Goal: Ask a question: Seek information or help from site administrators or community

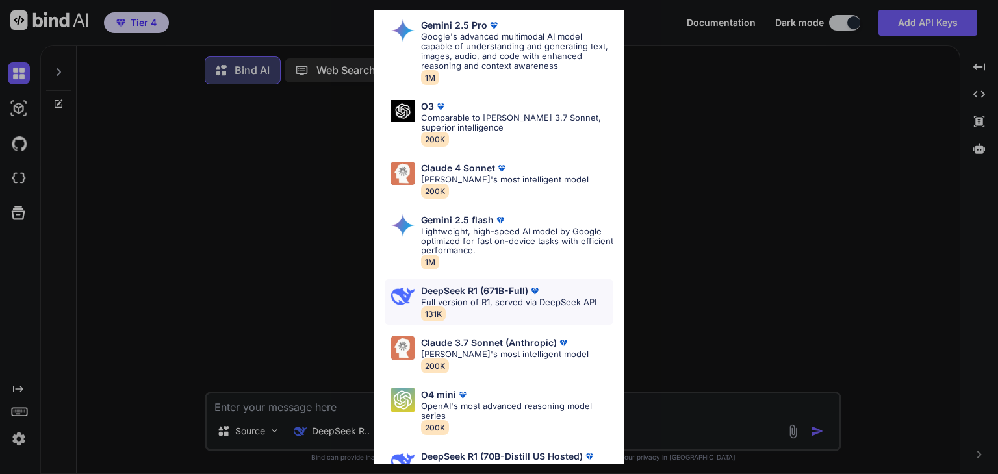
scroll to position [87, 0]
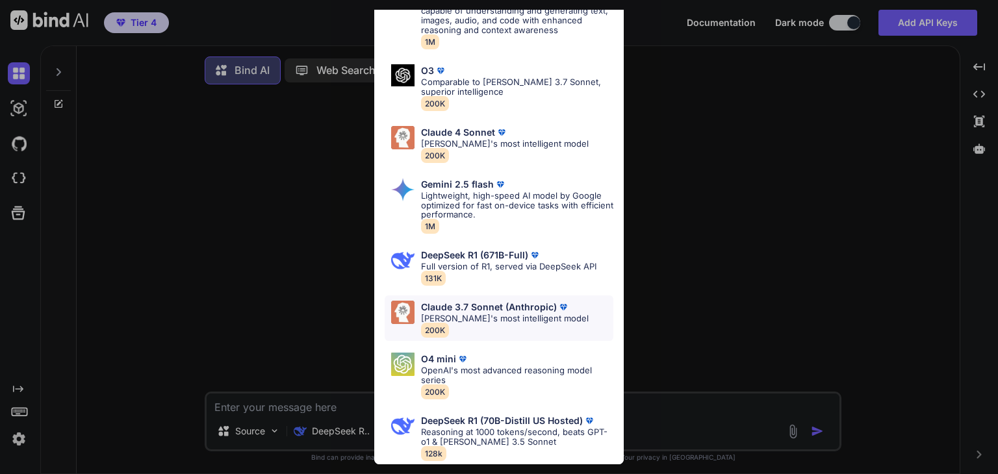
click at [499, 302] on p "Claude 3.7 Sonnet (Anthropic)" at bounding box center [489, 307] width 136 height 10
type textarea "x"
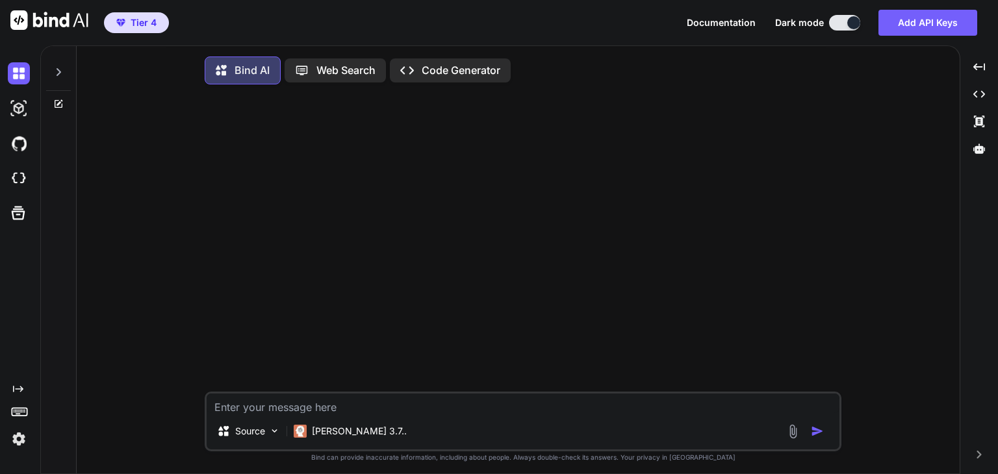
click at [411, 410] on textarea at bounding box center [523, 403] width 633 height 19
type textarea "I"
type textarea "x"
type textarea "Is"
type textarea "x"
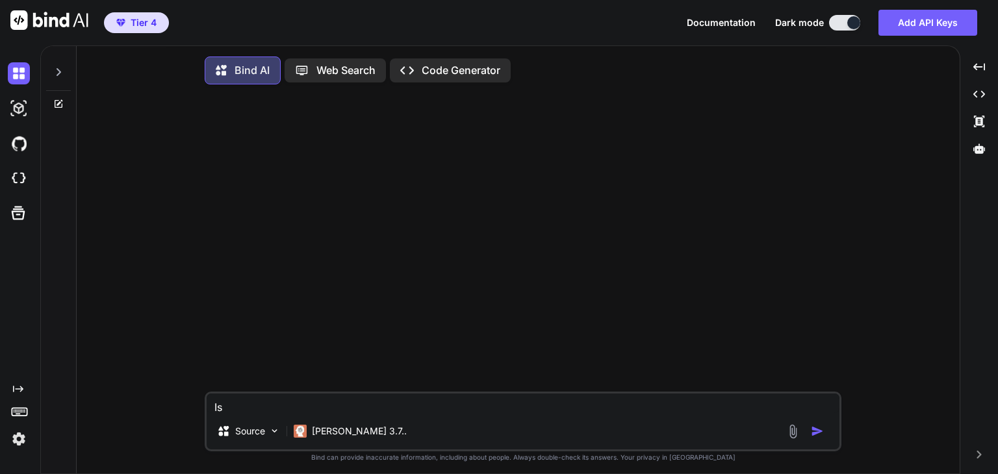
type textarea "Is"
type textarea "x"
type textarea "Is t"
type textarea "x"
type textarea "Is th"
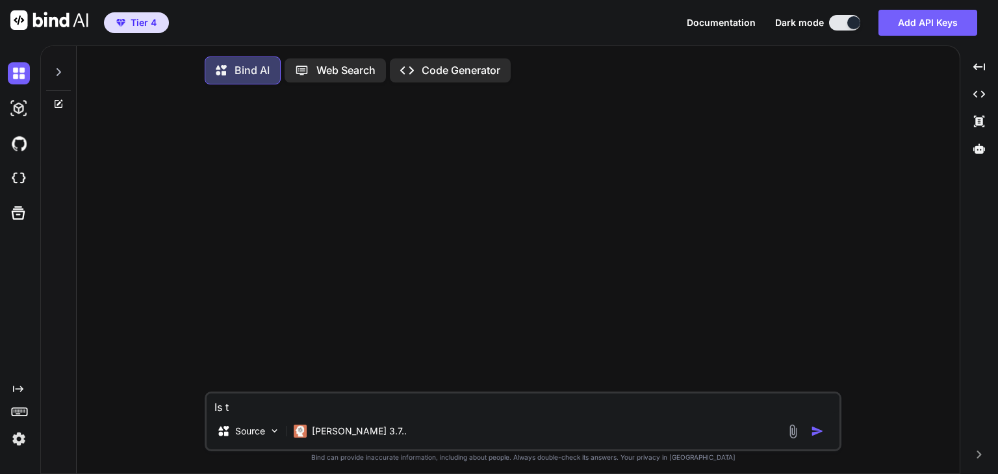
type textarea "x"
type textarea "Is the"
type textarea "x"
type textarea "Is ther"
type textarea "x"
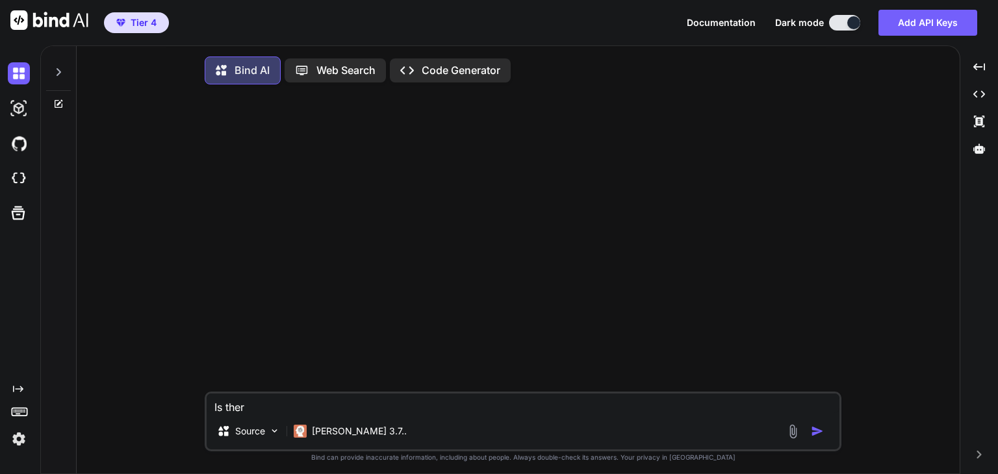
type textarea "Is there"
type textarea "x"
type textarea "Is there"
type textarea "x"
type textarea "Is there s"
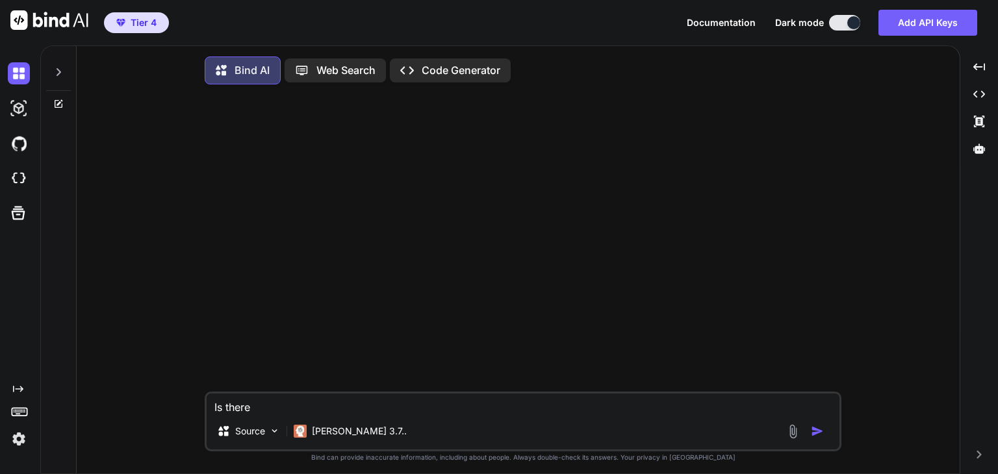
type textarea "x"
type textarea "Is there so"
type textarea "x"
type textarea "Is there soe"
type textarea "x"
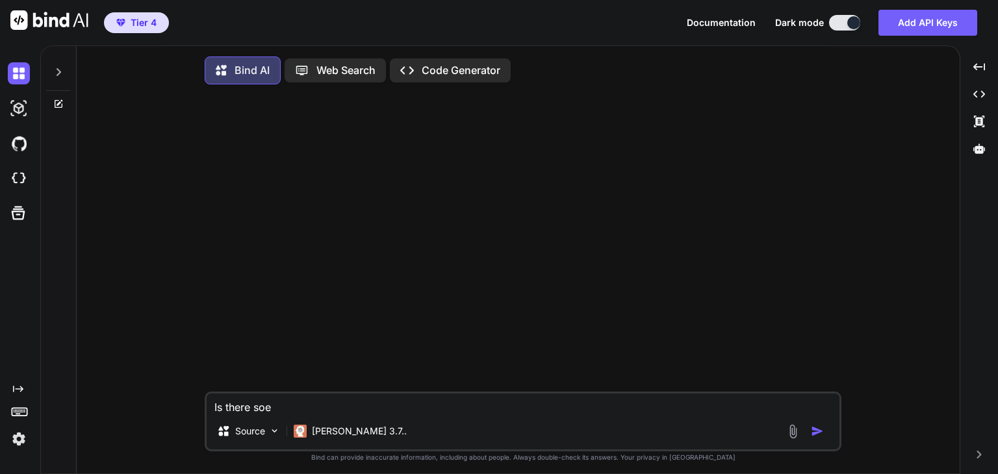
type textarea "Is there so"
type textarea "x"
type textarea "Is there som"
type textarea "x"
type textarea "Is there some"
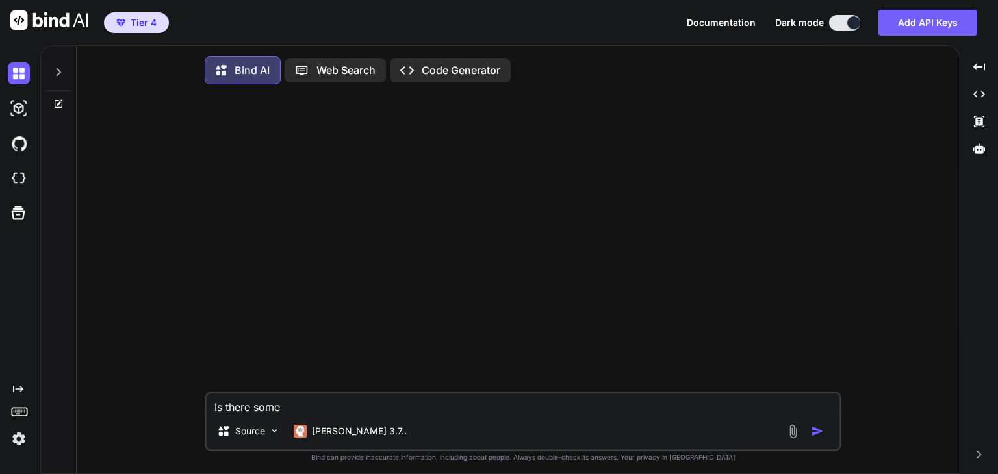
type textarea "x"
type textarea "Is there somet"
type textarea "x"
type textarea "Is there someth"
type textarea "x"
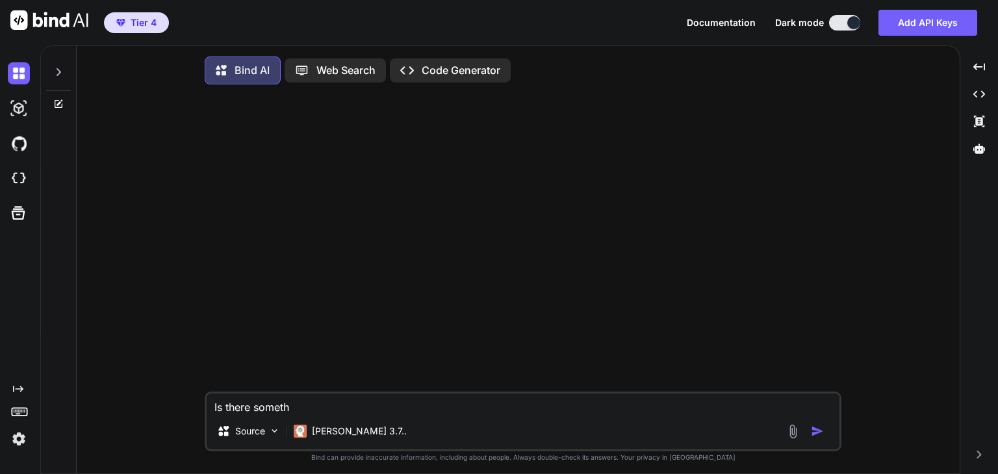
type textarea "Is there somethi"
type textarea "x"
type textarea "Is there somethin"
type textarea "x"
type textarea "Is there something"
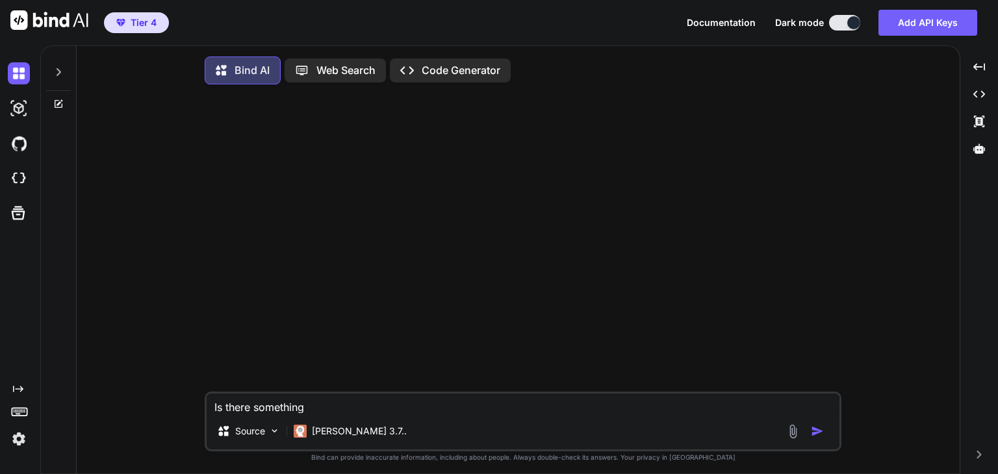
type textarea "x"
type textarea "Is there something"
type textarea "x"
type textarea "Is there something l"
type textarea "x"
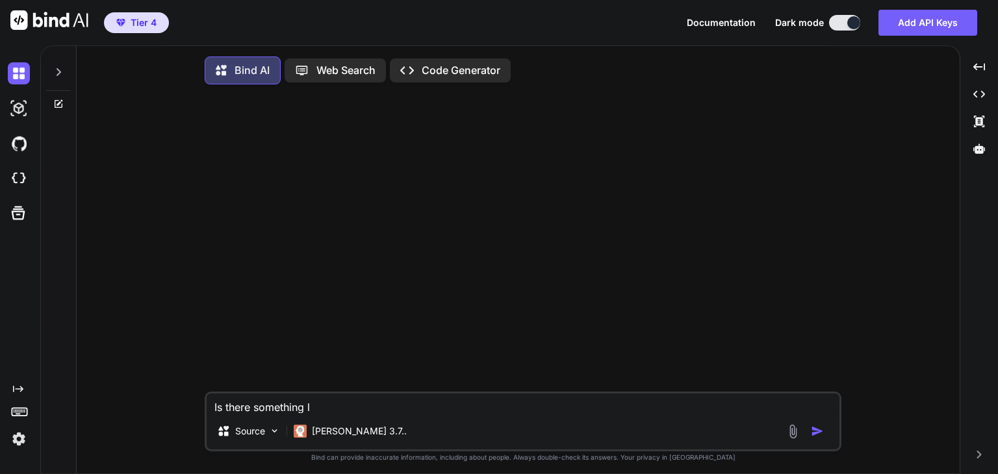
type textarea "Is there something li"
type textarea "x"
type textarea "Is there something lik"
type textarea "x"
type textarea "Is there something like"
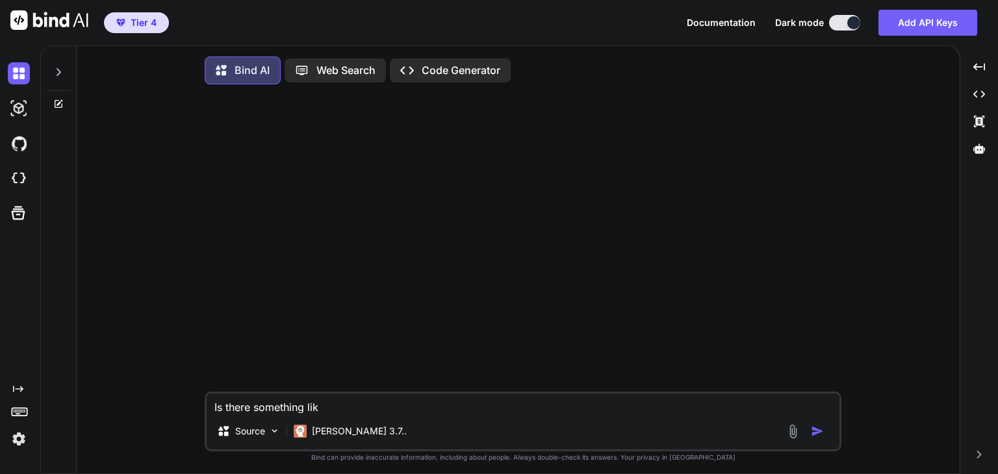
type textarea "x"
type textarea "Is there something like"
type textarea "x"
paste textarea "Trilium"
type textarea "Is there something like Trilium"
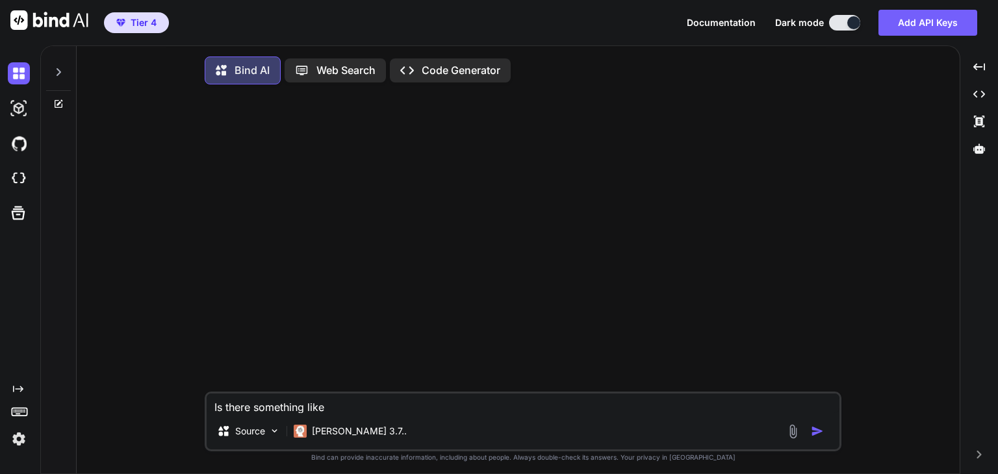
type textarea "x"
type textarea "Is there something like Trilium"
type textarea "x"
type textarea "Is there something like Trilium t"
type textarea "x"
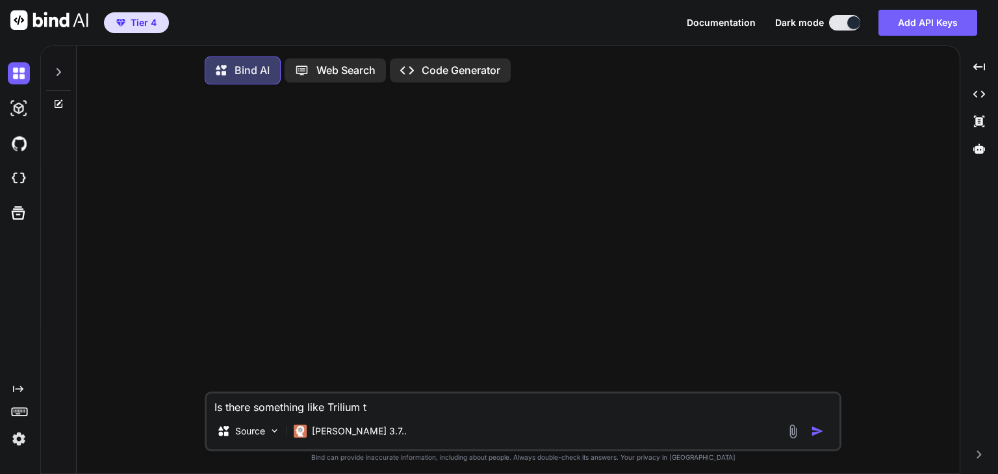
type textarea "Is there something like Trilium th"
type textarea "x"
type textarea "Is there something like Trilium tha"
type textarea "x"
type textarea "Is there something like Trilium that"
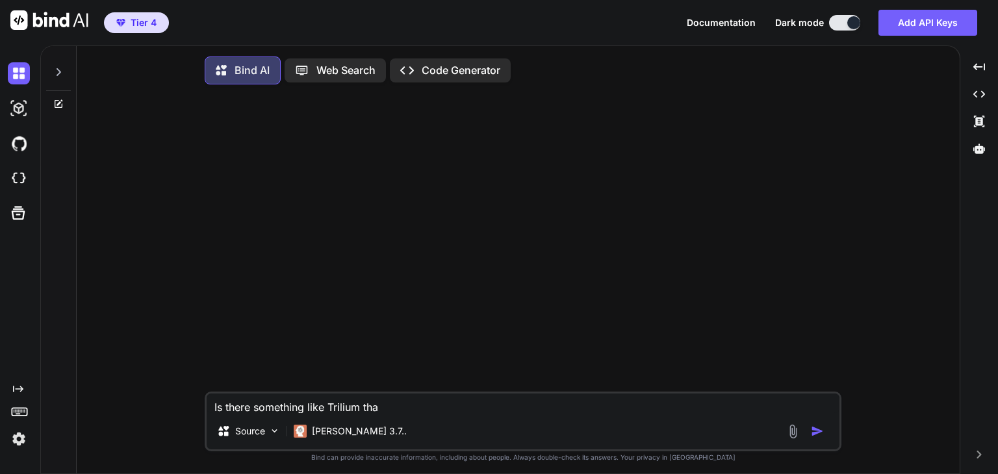
type textarea "x"
type textarea "Is there something like Trilium that"
type textarea "x"
type textarea "Is there something like Trilium that I"
type textarea "x"
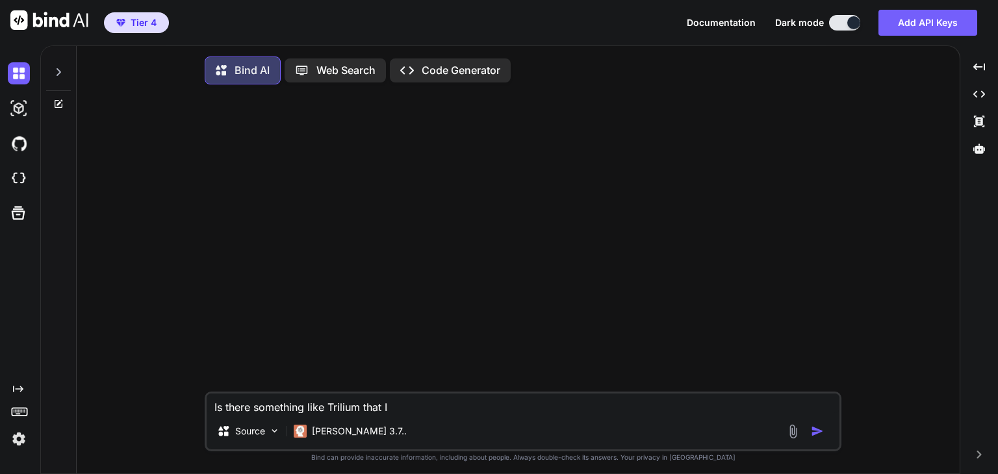
type textarea "Is there something like Trilium that I"
type textarea "x"
type textarea "Is there something like Trilium that I c"
type textarea "x"
type textarea "Is there something like Trilium that I ca"
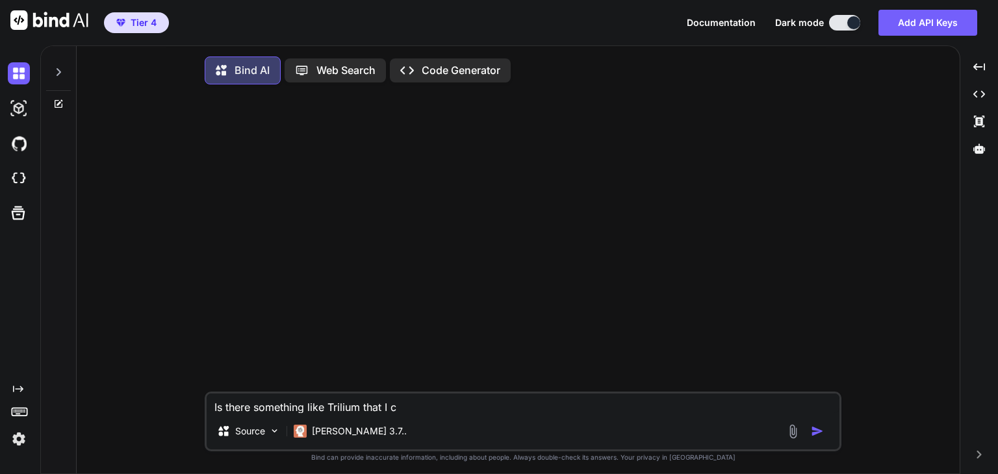
type textarea "x"
type textarea "Is there something like Trilium that I can"
type textarea "x"
type textarea "Is there something like Trilium that I can"
type textarea "x"
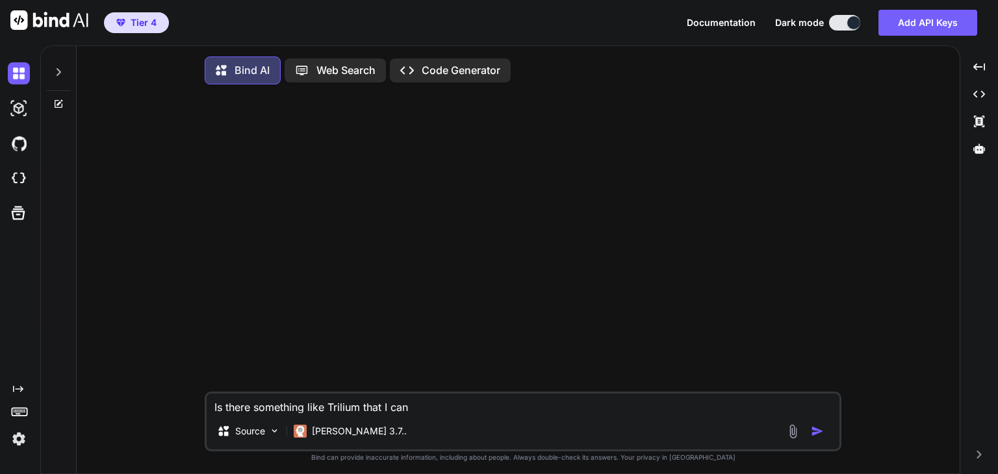
type textarea "Is there something like Trilium that I can u"
type textarea "x"
type textarea "Is there something like Trilium that I can us"
type textarea "x"
type textarea "Is there something like Trilium that I can use"
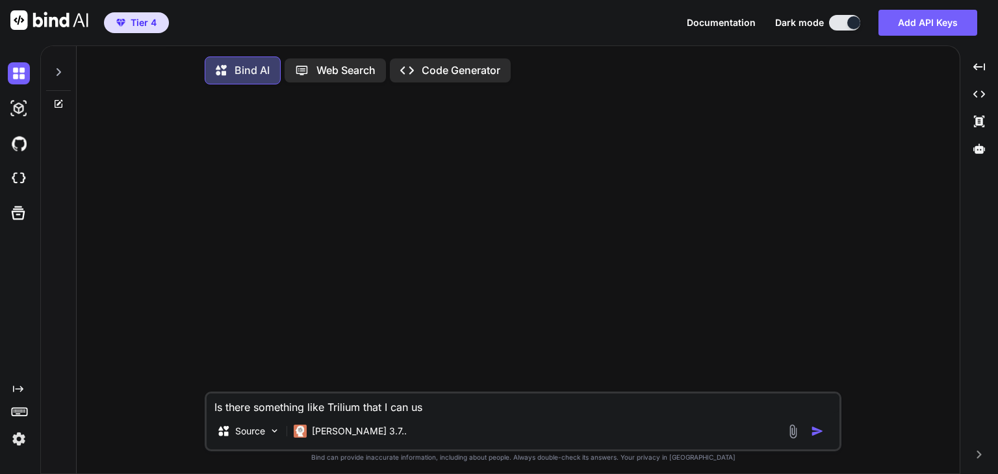
type textarea "x"
type textarea "Is there something like Trilium that I can use"
type textarea "x"
type textarea "Is there something like Trilium that I can use t"
type textarea "x"
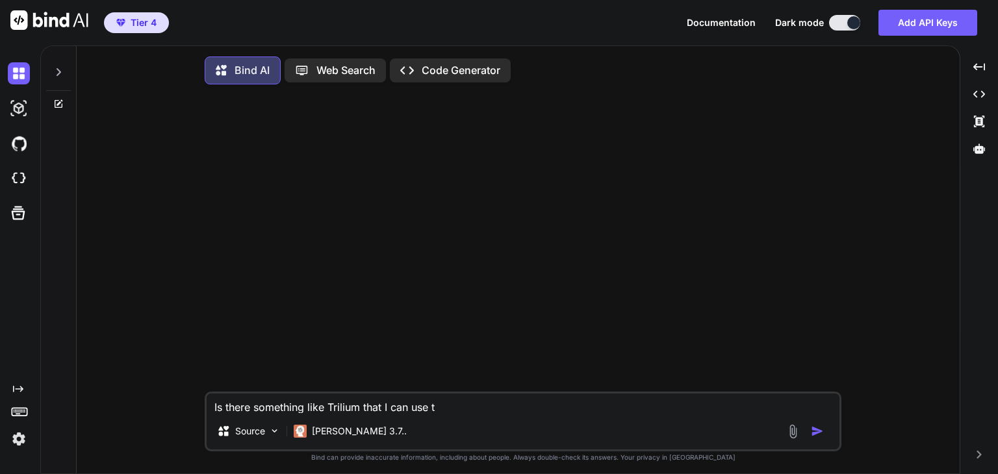
type textarea "Is there something like Trilium that I can use to"
type textarea "x"
type textarea "Is there something like Trilium that I can use to"
type textarea "x"
type textarea "Is there something like Trilium that I can use to p"
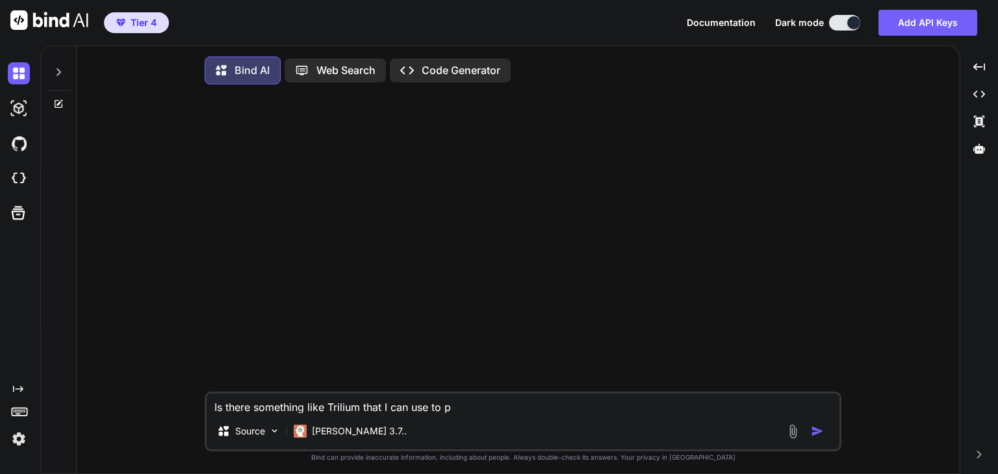
type textarea "x"
type textarea "Is there something like Trilium that I can use to pu"
type textarea "x"
type textarea "Is there something like Trilium that I can use to pum"
type textarea "x"
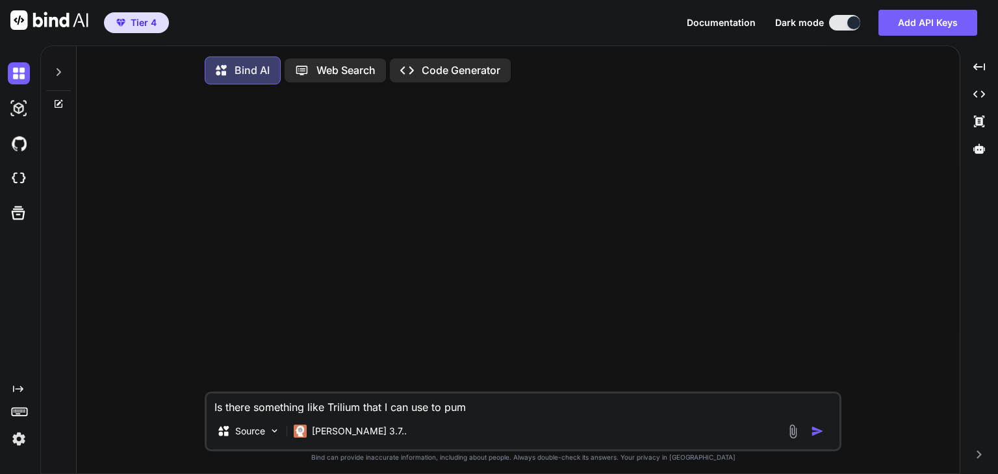
type textarea "Is there something like Trilium that I can use to pump"
type textarea "x"
type textarea "Is there something like Trilium that I can use to pump"
type textarea "x"
type textarea "Is there something like Trilium that I can use to pump d"
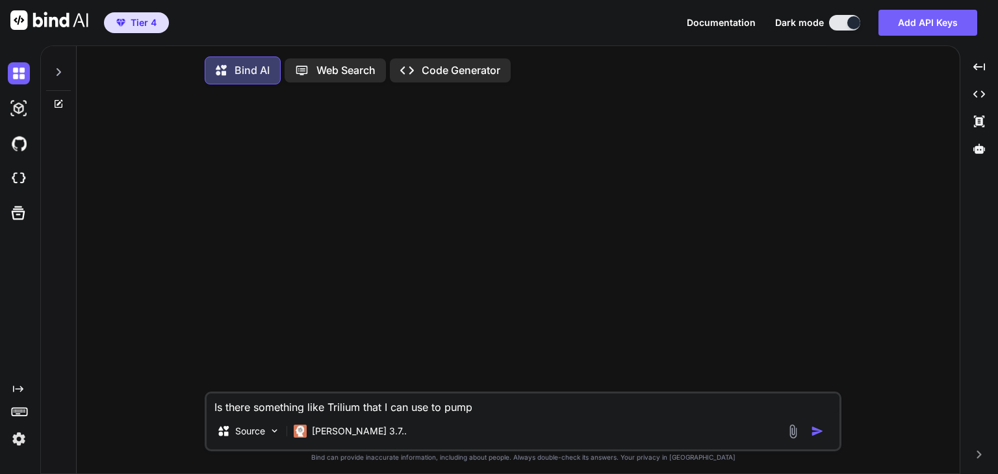
type textarea "x"
type textarea "Is there something like Trilium that I can use to pump da"
type textarea "x"
type textarea "Is there something like Trilium that I can use to pump dat"
type textarea "x"
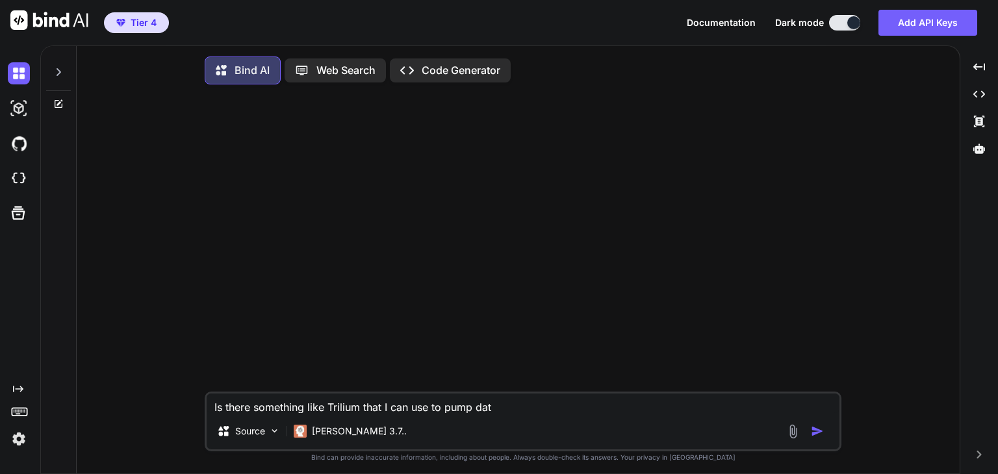
type textarea "Is there something like Trilium that I can use to pump data"
type textarea "x"
type textarea "Is there something like Trilium that I can use to pump data"
type textarea "x"
type textarea "Is there something like Trilium that I can use to pump data i"
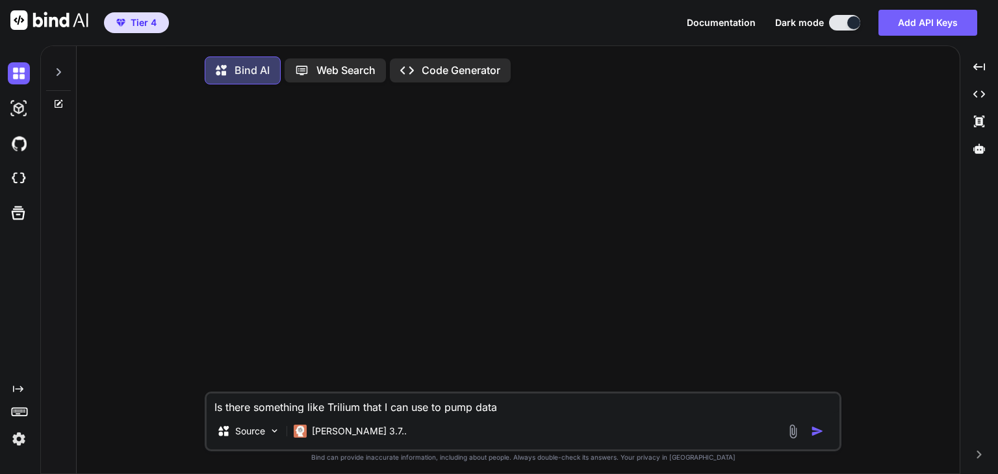
type textarea "x"
type textarea "Is there something like Trilium that I can use to pump data itn"
type textarea "x"
type textarea "Is there something like Trilium that I can use to pump data itno"
type textarea "x"
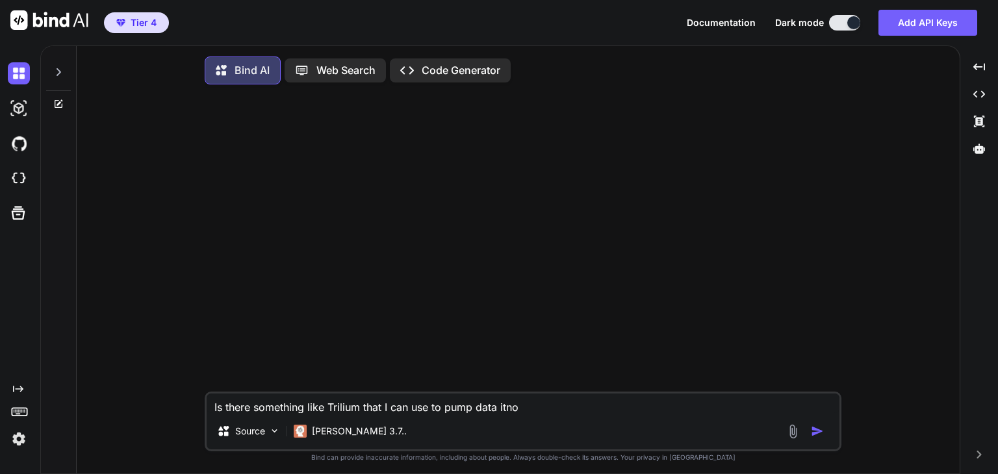
type textarea "Is there something like Trilium that I can use to pump data itno ,"
type textarea "x"
type textarea "Is there something like Trilium that I can use to pump data itno ,"
type textarea "x"
type textarea "Is there something like Trilium that I can use to pump data itno ,"
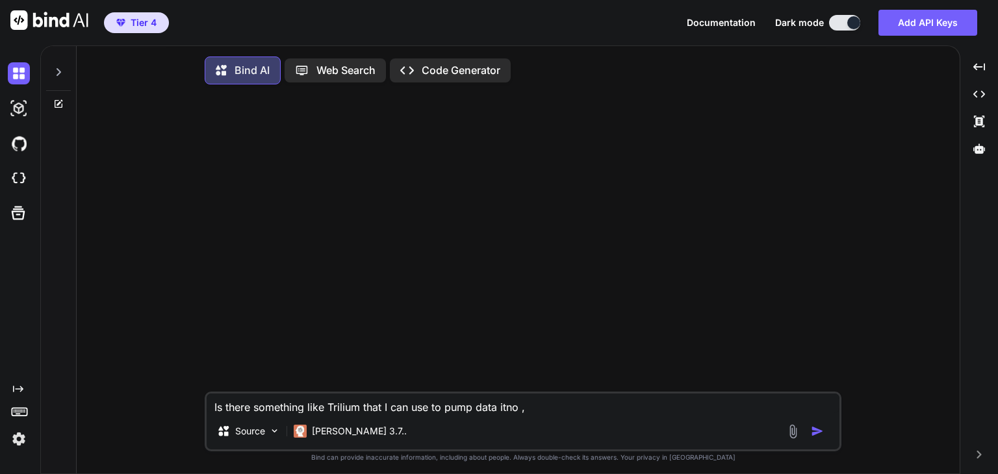
type textarea "x"
type textarea "Is there something like Trilium that I can use to pump data itno"
type textarea "x"
type textarea "Is there something like Trilium that I can use to pump data itno"
type textarea "x"
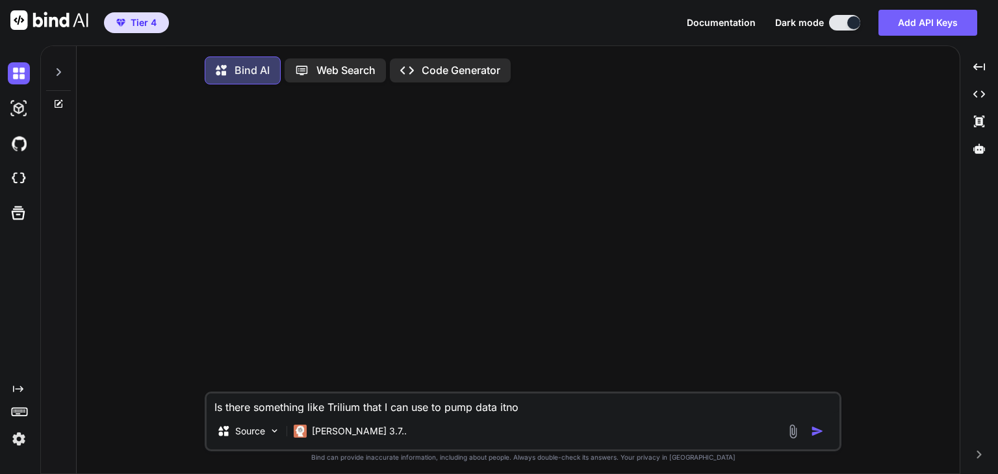
type textarea "Is there something like Trilium that I can use to pump data itn"
type textarea "x"
type textarea "Is there something like Trilium that I can use to pump data it"
type textarea "x"
type textarea "Is there something like Trilium that I can use to pump data i"
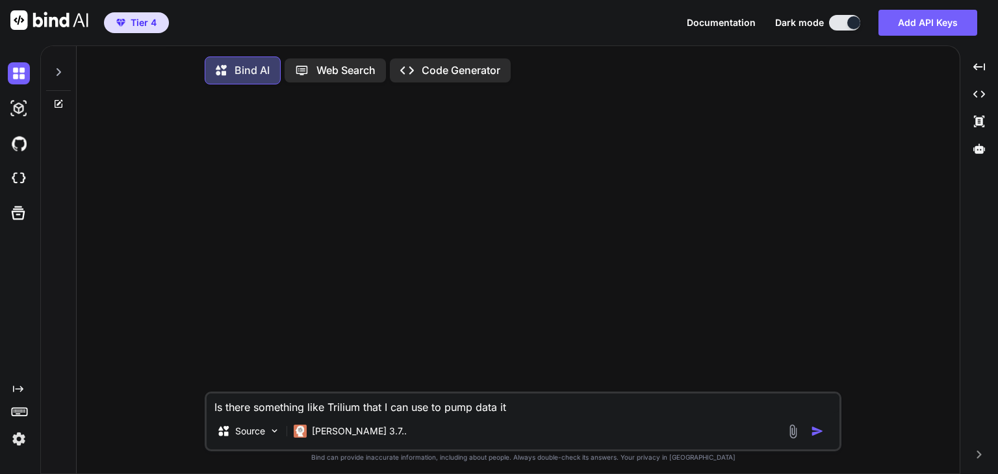
type textarea "x"
type textarea "Is there something like Trilium that I can use to pump data im"
type textarea "x"
type textarea "Is there something like Trilium that I can use to pump data imt"
type textarea "x"
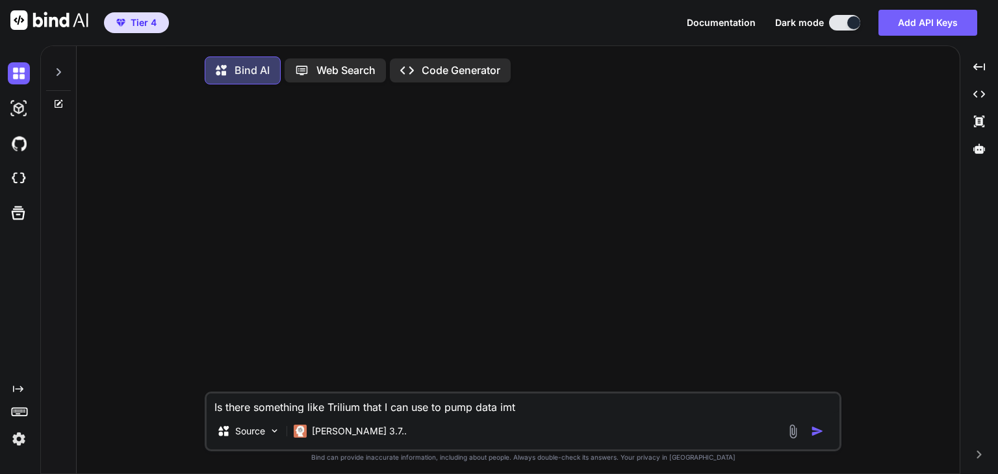
type textarea "Is there something like Trilium that I can use to pump data imto"
type textarea "x"
type textarea "Is there something like Trilium that I can use to pump data imto"
type textarea "x"
type textarea "Is there something like Trilium that I can use to pump data imto"
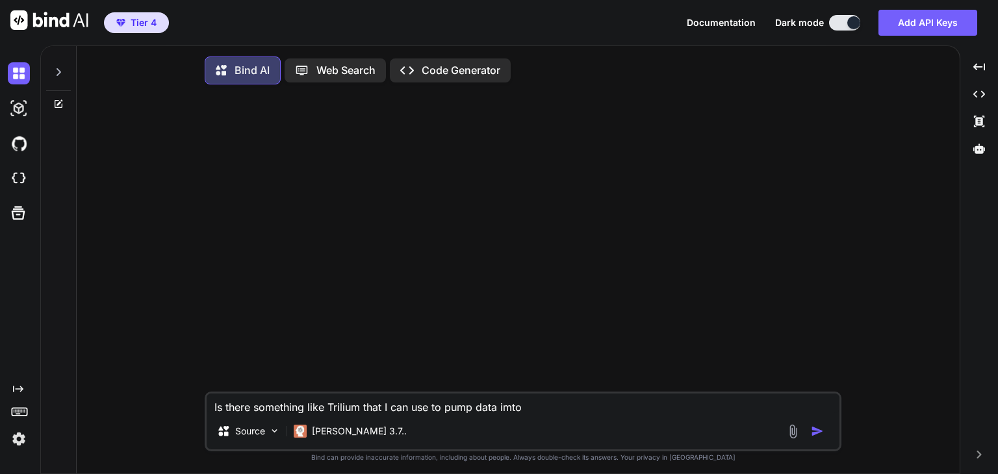
type textarea "x"
type textarea "Is there something like Trilium that I can use to pump data imt"
type textarea "x"
type textarea "Is there something like Trilium that I can use to pump data im"
type textarea "x"
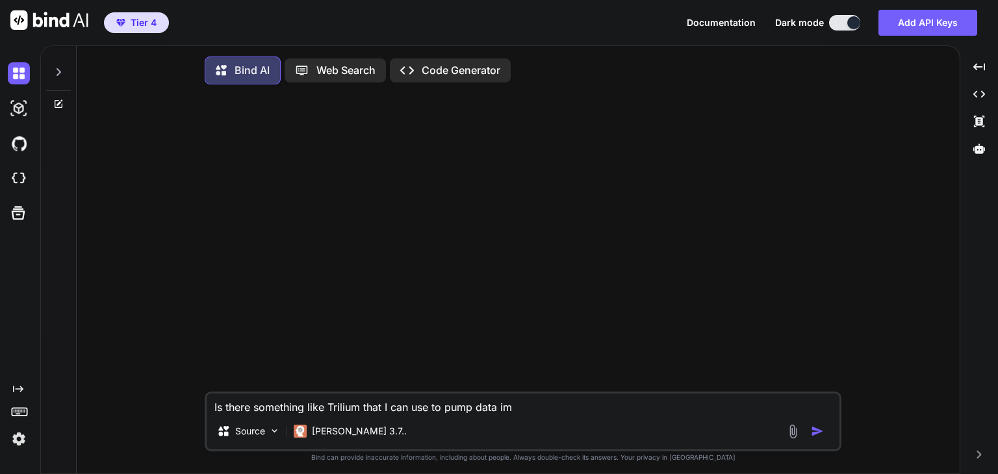
type textarea "Is there something like Trilium that I can use to pump data i"
type textarea "x"
type textarea "Is there something like Trilium that I can use to pump data in"
type textarea "x"
type textarea "Is there something like Trilium that I can use to pump data int"
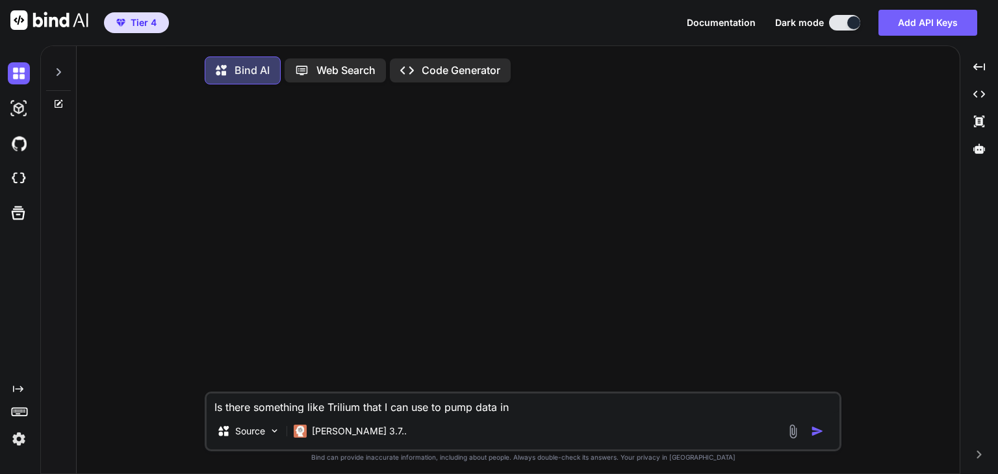
type textarea "x"
type textarea "Is there something like Trilium that I can use to pump data into"
type textarea "x"
type textarea "Is there something like Trilium that I can use to pump data into"
type textarea "x"
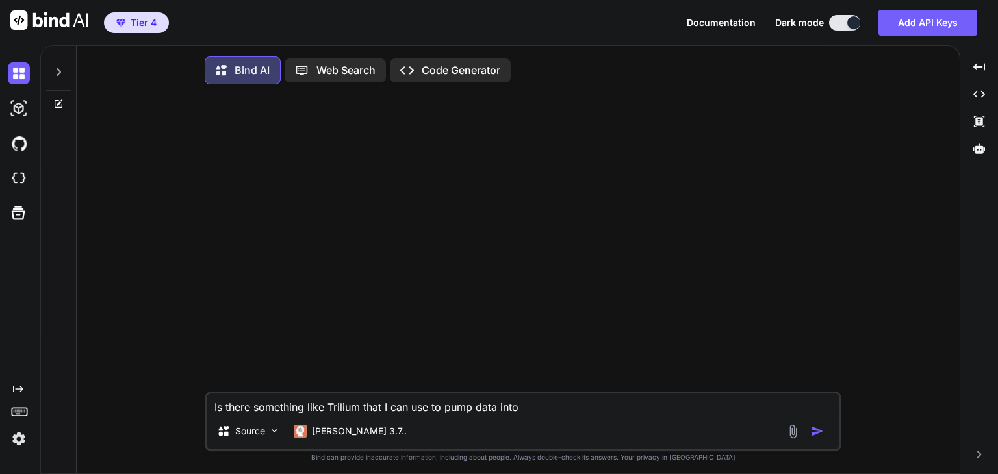
type textarea "Is there something like Trilium that I can use to pump data into r"
type textarea "x"
type textarea "Is there something like Trilium that I can use to pump data into ra"
type textarea "x"
type textarea "Is there something like Trilium that I can use to pump data into raw"
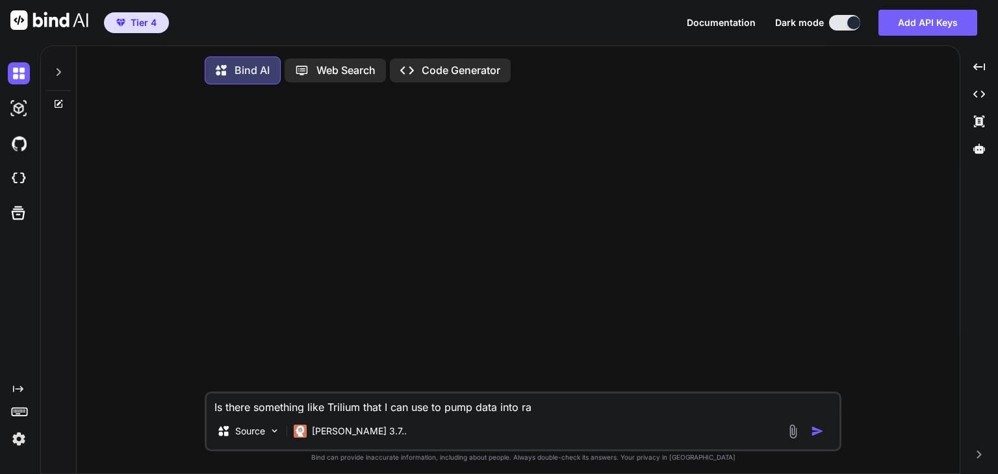
type textarea "x"
type textarea "Is there something like Trilium that I can use to pump data into raw"
type textarea "x"
type textarea "Is there something like Trilium that I can use to pump data into raw d"
type textarea "x"
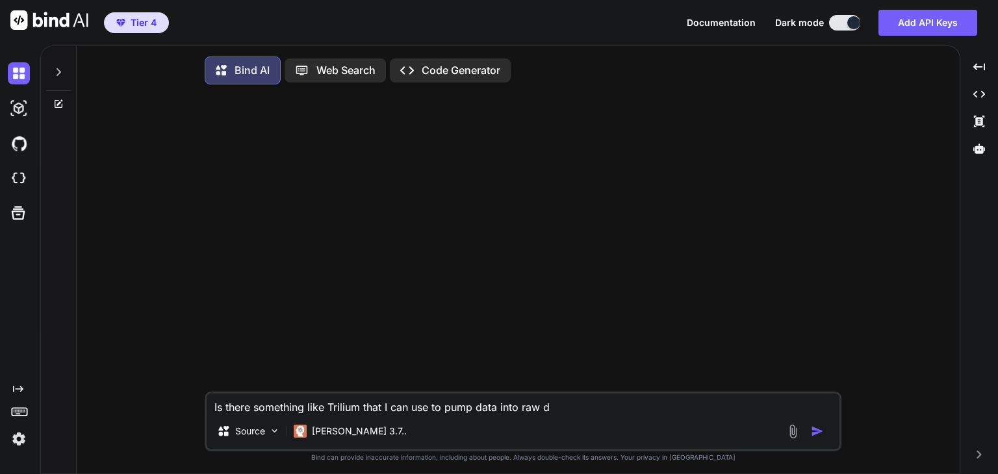
type textarea "Is there something like Trilium that I can use to pump data into raw da"
type textarea "x"
type textarea "Is there something like Trilium that I can use to pump data into raw dat"
type textarea "x"
type textarea "Is there something like Trilium that I can use to pump data into raw data"
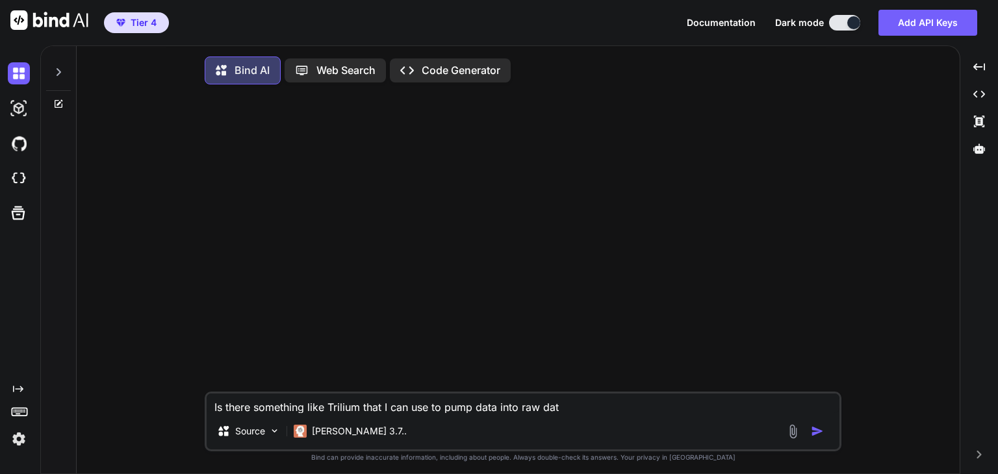
type textarea "x"
type textarea "Is there something like Trilium that I can use to pump data into raw data"
type textarea "x"
type textarea "Is there something like Trilium that I can use to pump data into raw data t"
type textarea "x"
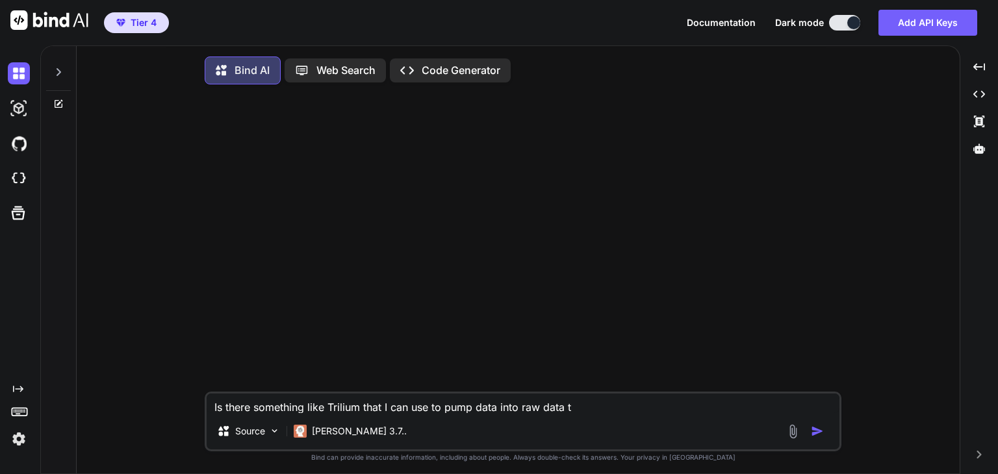
type textarea "Is there something like Trilium that I can use to pump data into raw data to"
type textarea "x"
type textarea "Is there something like Trilium that I can use to pump data into raw data to"
type textarea "x"
type textarea "Is there something like Trilium that I can use to pump data into raw data to p"
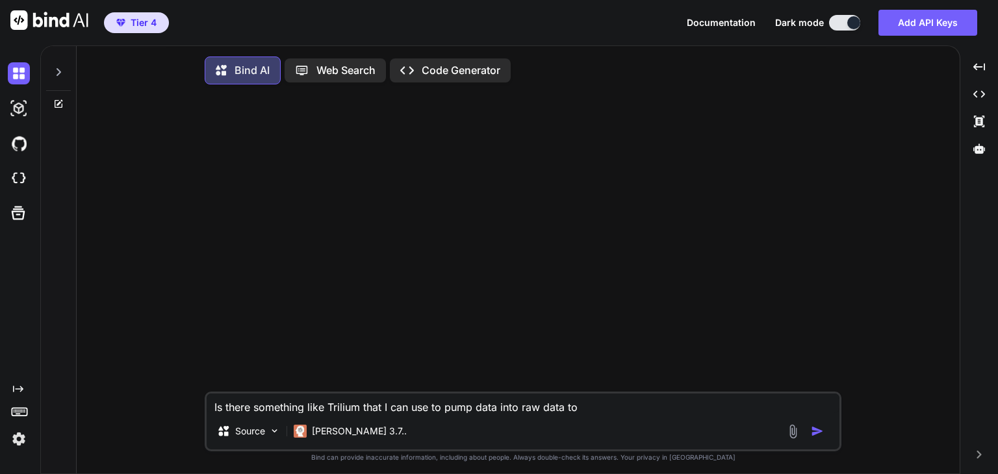
type textarea "x"
type textarea "Is there something like Trilium that I can use to pump data into raw data to"
type textarea "x"
type textarea "Is there something like Trilium that I can use to pump data into raw data to a"
type textarea "x"
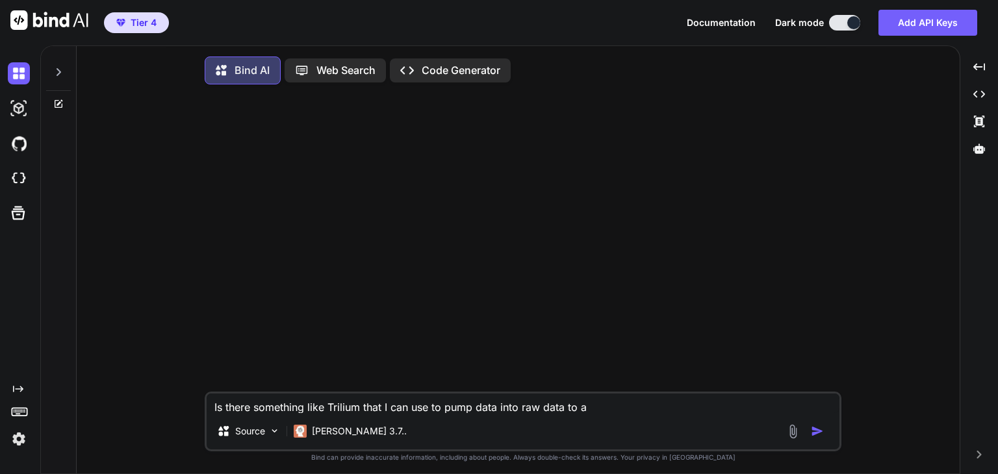
type textarea "Is there something like Trilium that I can use to pump data into raw data to a"
type textarea "x"
type textarea "Is there something like Trilium that I can use to pump data into raw data to a p"
type textarea "x"
type textarea "Is there something like Trilium that I can use to pump data into raw data to a …"
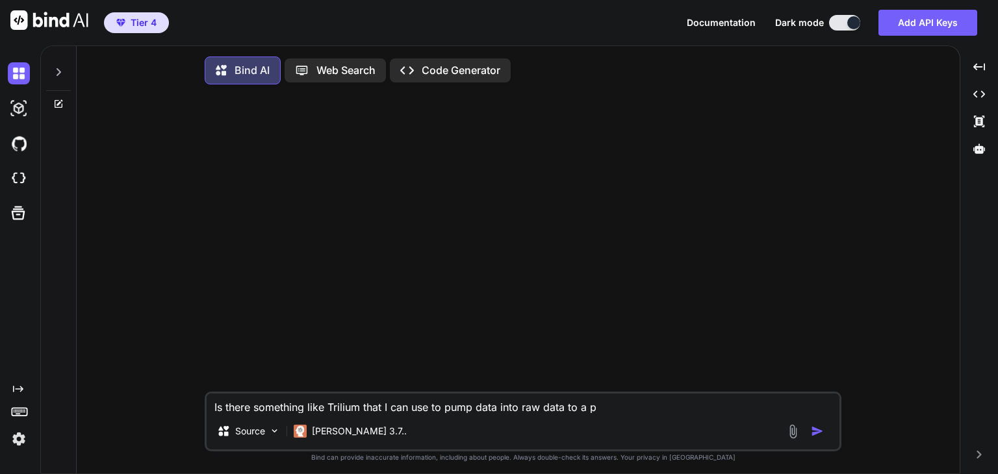
type textarea "x"
type textarea "Is there something like Trilium that I can use to pump data into raw data to a …"
type textarea "x"
type textarea "Is there something like Trilium that I can use to pump data into raw data to a …"
type textarea "x"
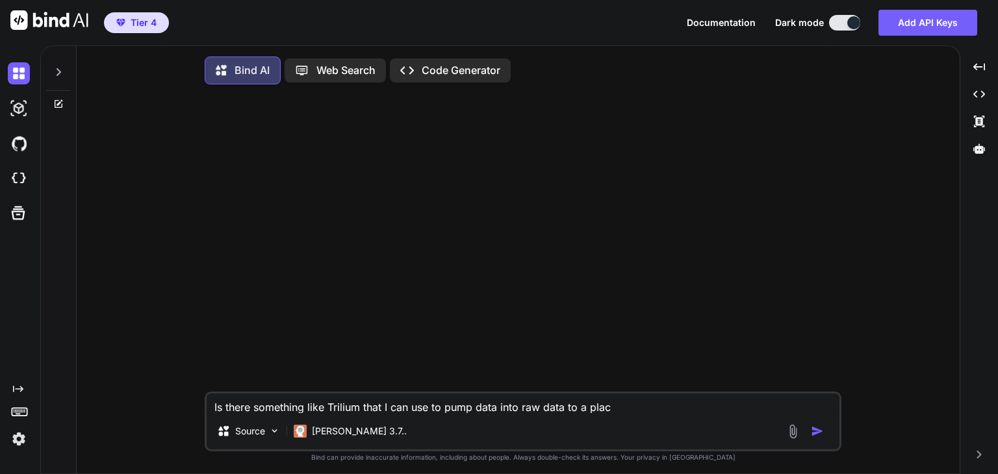
type textarea "Is there something like Trilium that I can use to pump data into raw data to a …"
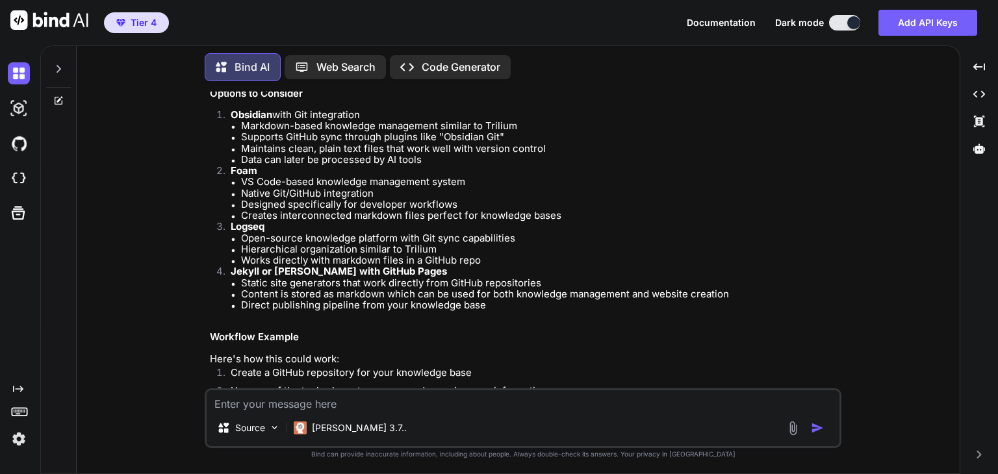
scroll to position [195, 0]
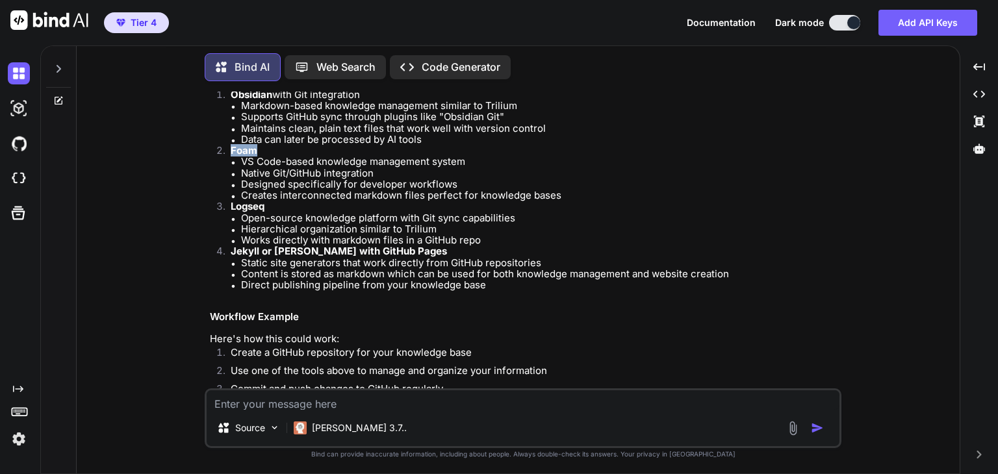
drag, startPoint x: 259, startPoint y: 152, endPoint x: 231, endPoint y: 153, distance: 27.9
click at [231, 153] on p "Foam" at bounding box center [535, 150] width 608 height 11
copy strong "Foam"
click at [346, 401] on textarea at bounding box center [523, 399] width 633 height 19
paste textarea "Foam"
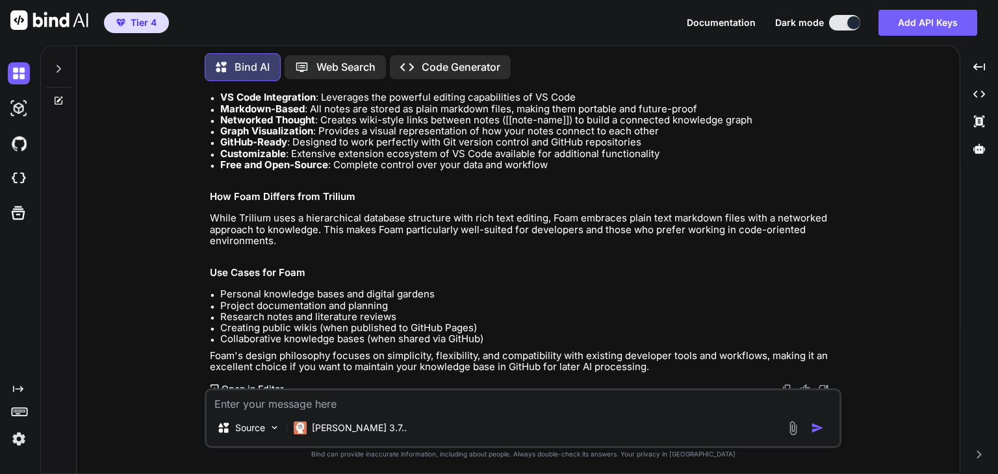
scroll to position [799, 0]
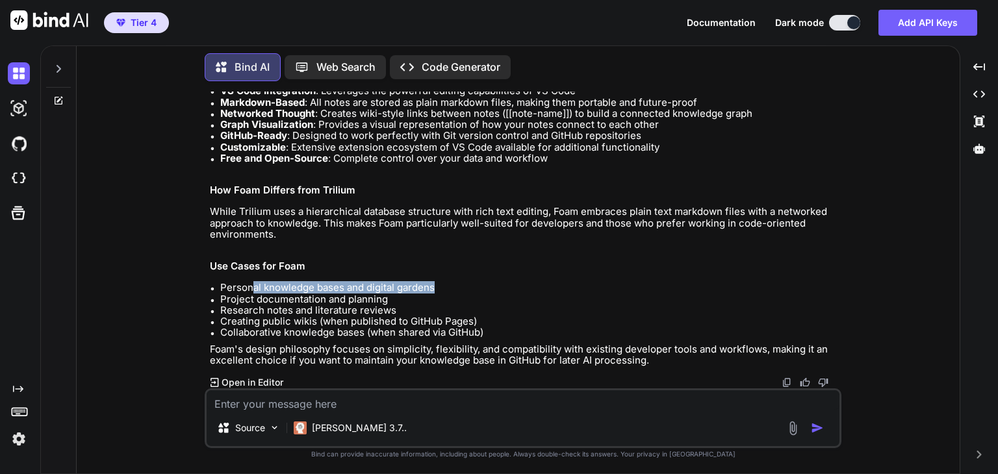
drag, startPoint x: 252, startPoint y: 283, endPoint x: 434, endPoint y: 287, distance: 182.0
click at [434, 287] on li "Personal knowledge bases and digital gardens" at bounding box center [529, 287] width 619 height 11
drag, startPoint x: 221, startPoint y: 301, endPoint x: 387, endPoint y: 296, distance: 166.4
click at [387, 296] on li "Project documentation and planning" at bounding box center [529, 299] width 619 height 11
drag, startPoint x: 235, startPoint y: 309, endPoint x: 388, endPoint y: 309, distance: 152.7
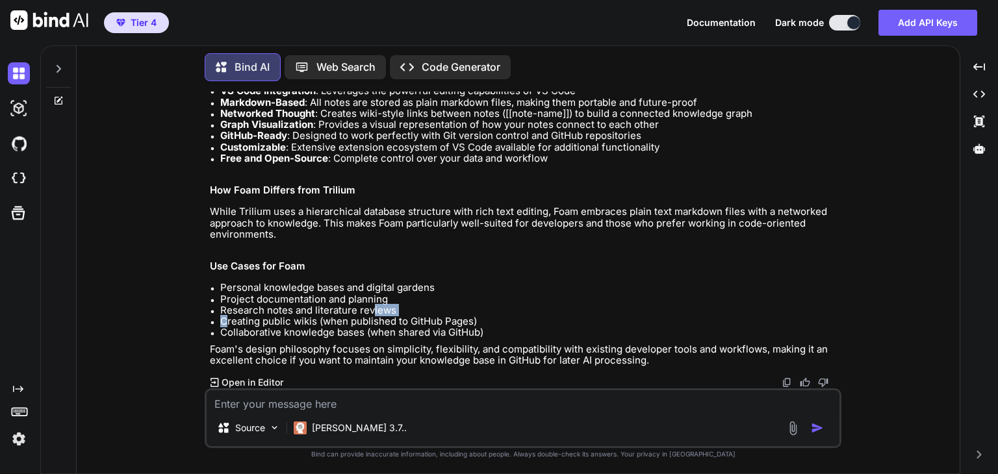
click at [377, 310] on ul "Personal knowledge bases and digital gardens Project documentation and planning…" at bounding box center [524, 310] width 629 height 56
click at [388, 309] on li "Research notes and literature reviews" at bounding box center [529, 310] width 619 height 11
drag, startPoint x: 400, startPoint y: 307, endPoint x: 248, endPoint y: 318, distance: 153.0
click at [260, 320] on ul "Personal knowledge bases and digital gardens Project documentation and planning…" at bounding box center [524, 310] width 629 height 56
click at [245, 318] on li "Creating public wikis (when published to GitHub Pages)" at bounding box center [529, 321] width 619 height 11
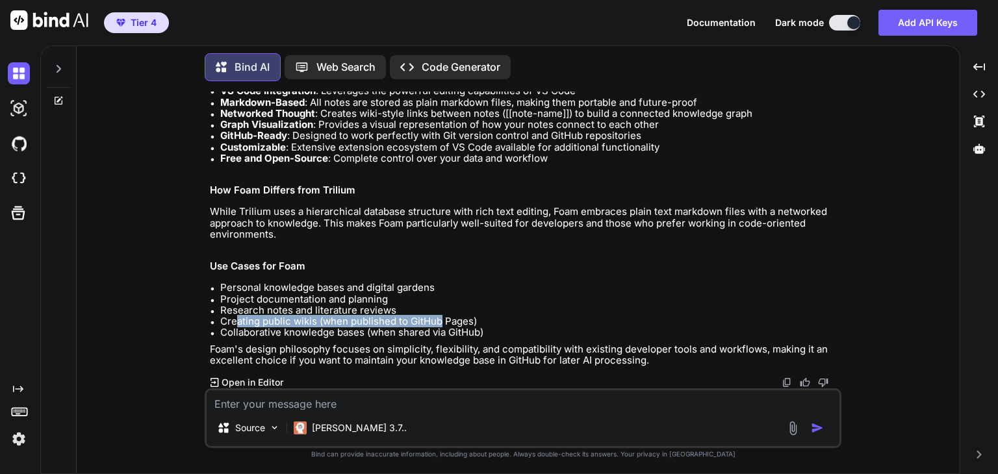
drag, startPoint x: 235, startPoint y: 322, endPoint x: 461, endPoint y: 320, distance: 226.1
click at [452, 322] on li "Creating public wikis (when published to GitHub Pages)" at bounding box center [529, 321] width 619 height 11
click at [461, 320] on li "Creating public wikis (when published to GitHub Pages)" at bounding box center [529, 321] width 619 height 11
drag, startPoint x: 471, startPoint y: 318, endPoint x: 312, endPoint y: 322, distance: 159.2
click at [304, 322] on li "Creating public wikis (when published to GitHub Pages)" at bounding box center [529, 321] width 619 height 11
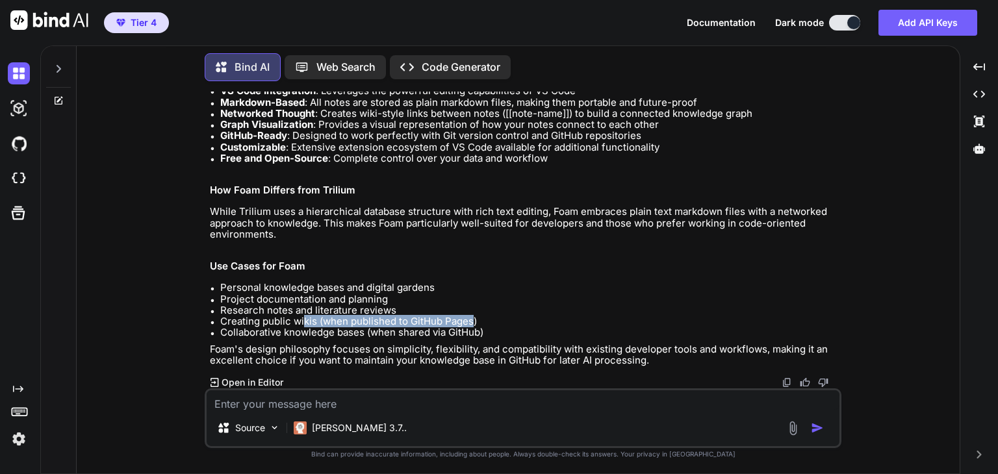
click at [320, 322] on li "Creating public wikis (when published to GitHub Pages)" at bounding box center [529, 321] width 619 height 11
drag, startPoint x: 276, startPoint y: 333, endPoint x: 340, endPoint y: 322, distance: 64.6
click at [283, 328] on li "Collaborative knowledge bases (when shared via GitHub)" at bounding box center [529, 332] width 619 height 11
click at [347, 323] on li "Creating public wikis (when published to GitHub Pages)" at bounding box center [529, 321] width 619 height 11
click at [352, 283] on li "Personal knowledge bases and digital gardens" at bounding box center [529, 287] width 619 height 11
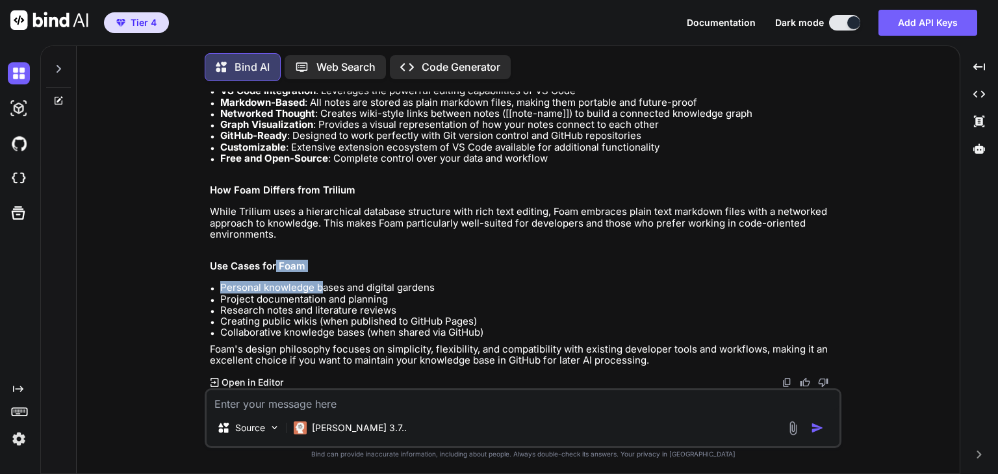
drag, startPoint x: 324, startPoint y: 274, endPoint x: 279, endPoint y: 263, distance: 45.4
click at [278, 266] on div "Foam: A Personal Knowledge Management System Foam is an open-source personal kn…" at bounding box center [524, 170] width 629 height 392
click at [281, 259] on div "Foam: A Personal Knowledge Management System Foam is an open-source personal kn…" at bounding box center [524, 170] width 629 height 392
drag, startPoint x: 281, startPoint y: 264, endPoint x: 309, endPoint y: 258, distance: 28.7
click at [304, 261] on h2 "Use Cases for Foam" at bounding box center [524, 266] width 629 height 11
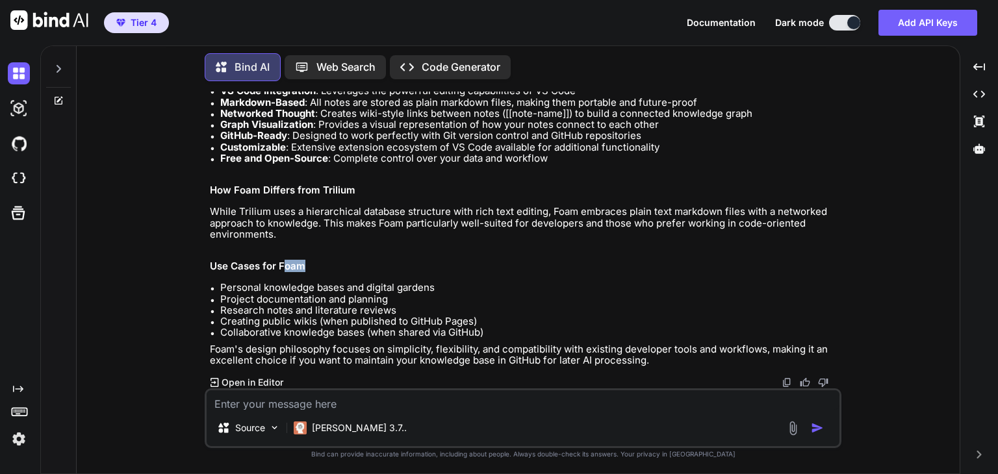
click at [309, 258] on div "Foam: A Personal Knowledge Management System Foam is an open-source personal kn…" at bounding box center [524, 170] width 629 height 392
drag, startPoint x: 278, startPoint y: 266, endPoint x: 307, endPoint y: 265, distance: 29.2
click at [307, 265] on h2 "Use Cases for Foam" at bounding box center [524, 266] width 629 height 11
copy h2 "Foam"
click at [309, 405] on textarea at bounding box center [523, 399] width 633 height 19
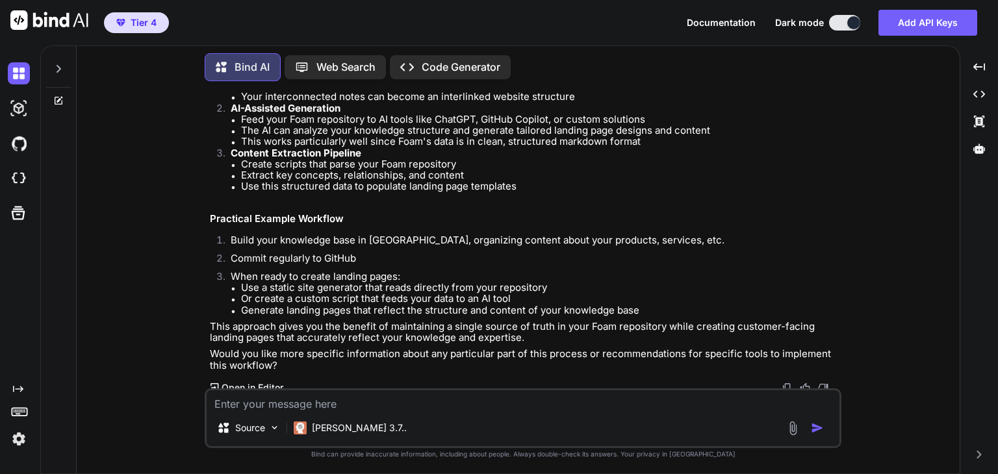
scroll to position [1306, 0]
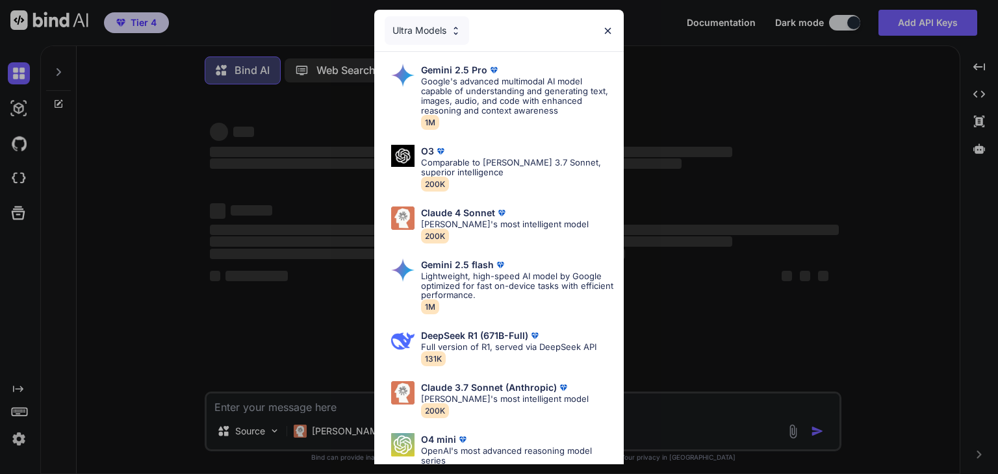
click at [47, 65] on div "Ultra Models Gemini 2.5 Pro Google's advanced multimodal AI model capable of un…" at bounding box center [499, 237] width 998 height 474
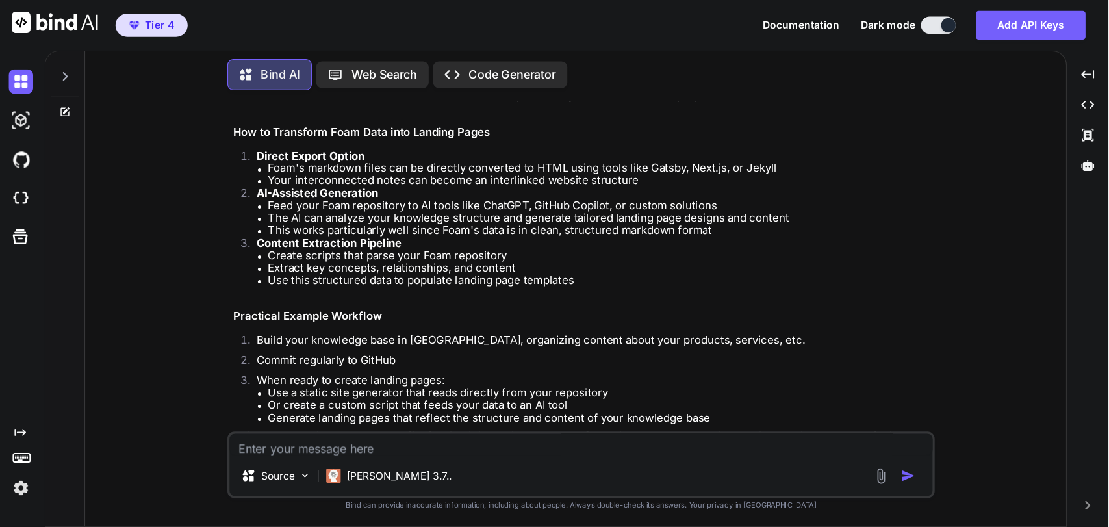
scroll to position [1306, 0]
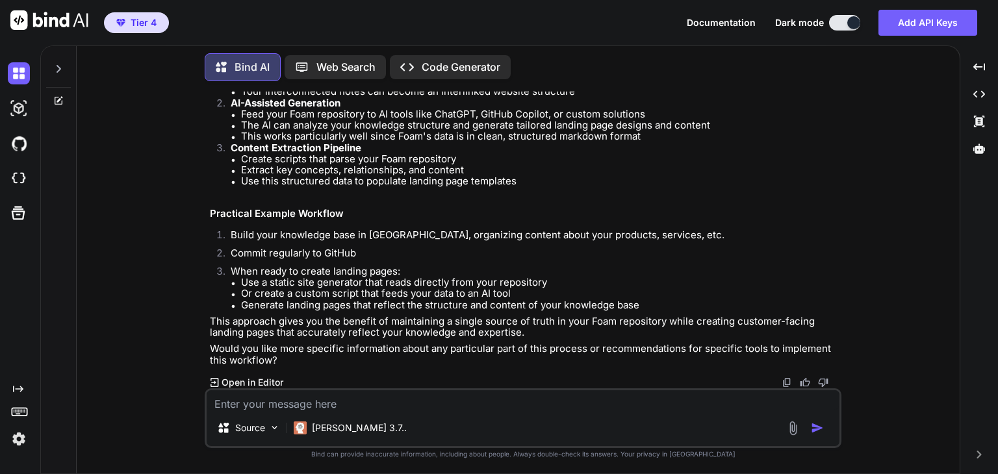
click at [343, 395] on textarea at bounding box center [523, 399] width 633 height 19
type textarea "x"
paste textarea "Trilium Notes and Foam:"
type textarea "Trilium Notes and Foam:"
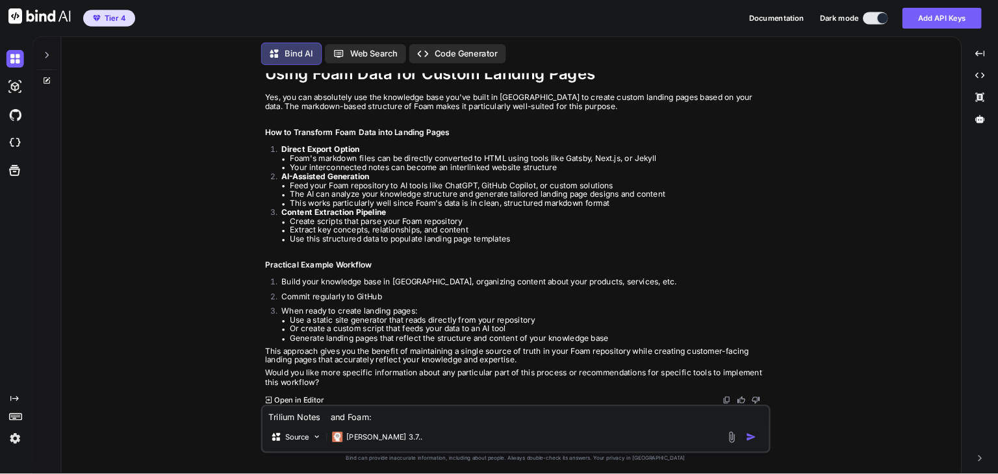
scroll to position [1188, 0]
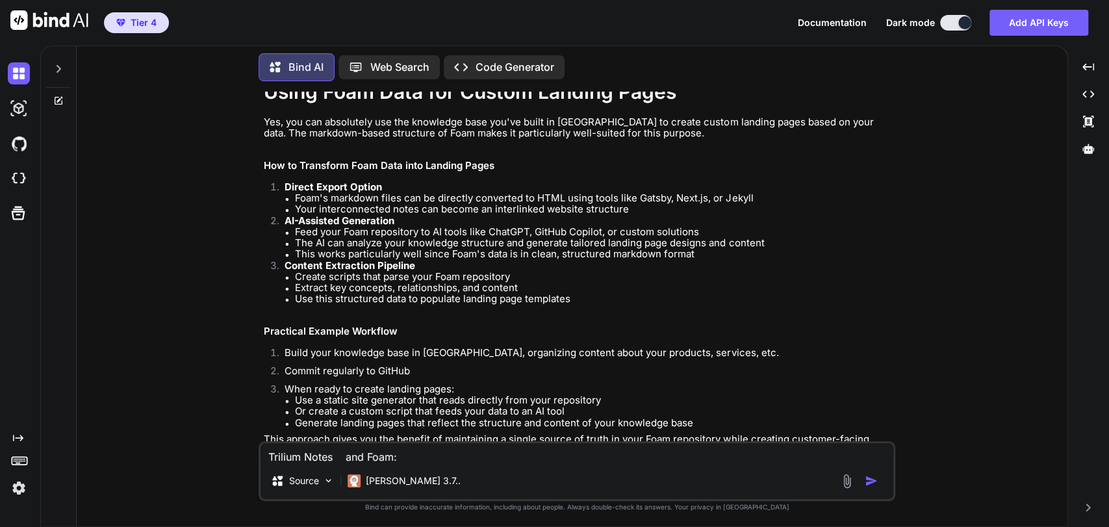
type textarea "x"
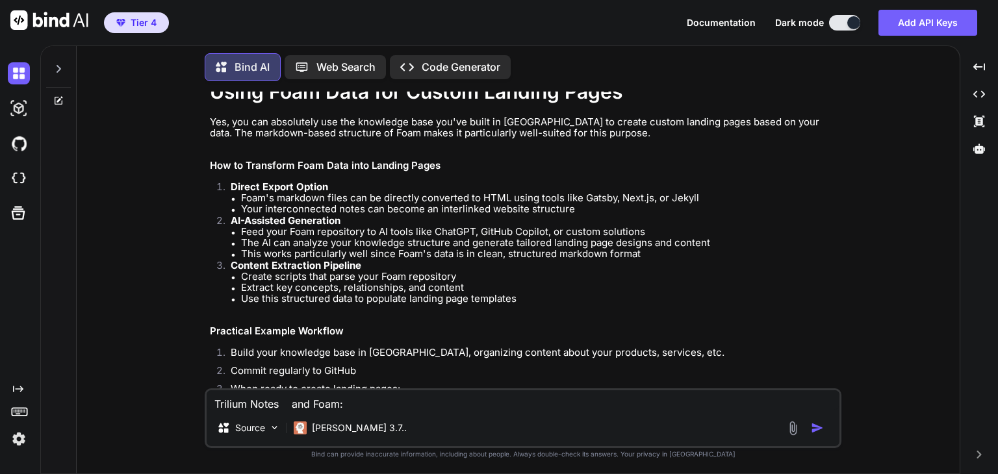
click at [287, 405] on textarea "Trilium Notes and Foam:" at bounding box center [523, 399] width 633 height 19
type textarea "Trilium Notes andFoam:"
type textarea "x"
type textarea "Trilium Notes anFoam:"
type textarea "x"
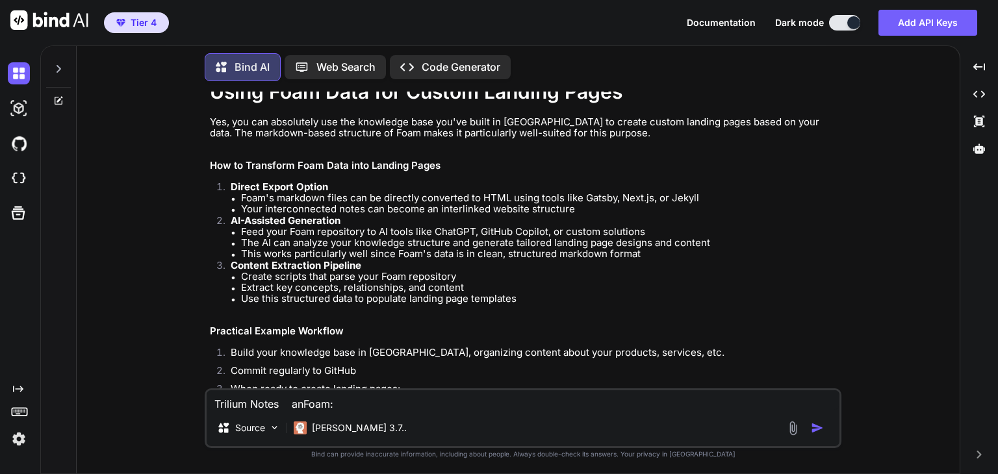
type textarea "Trilium Notes aFoam:"
type textarea "x"
type textarea "Trilium Notes Foam:"
type textarea "x"
type textarea "Trilium Notes oFoam:"
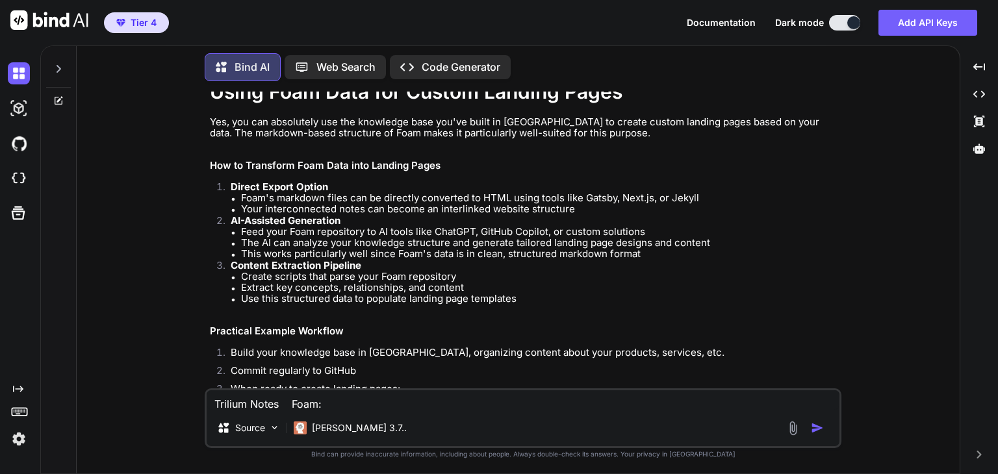
type textarea "x"
type textarea "Trilium Notes orFoam:"
type textarea "x"
type textarea "Trilium Notes or Foam:"
type textarea "x"
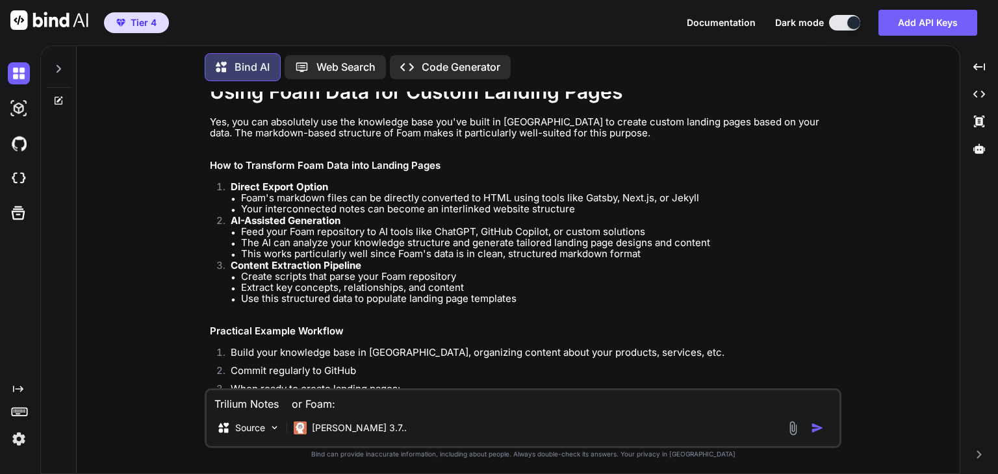
type textarea "Trilium Notes or Foam:"
type textarea "x"
type textarea "Trilium Notes or Foam"
type textarea "x"
type textarea "Trilium Notes or Foam"
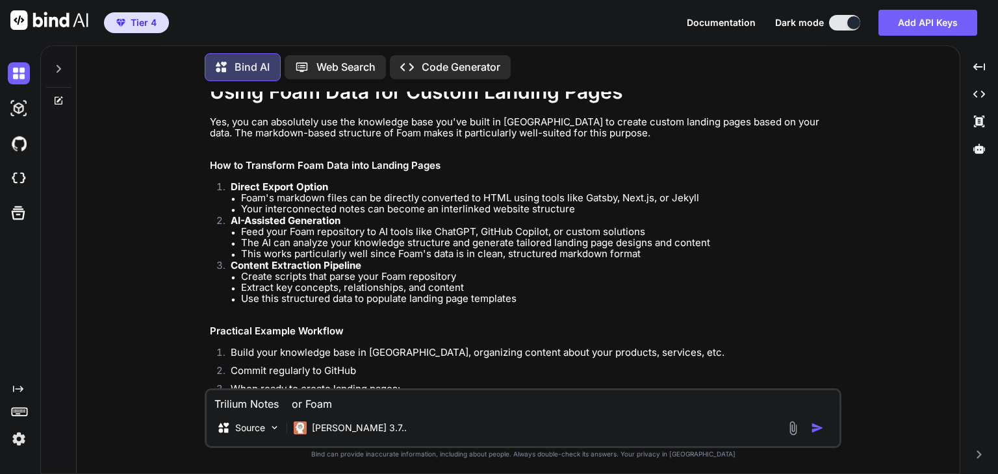
type textarea "x"
type textarea "Trilium Notes or Foam o"
type textarea "x"
type textarea "Trilium Notes or Foam or"
type textarea "x"
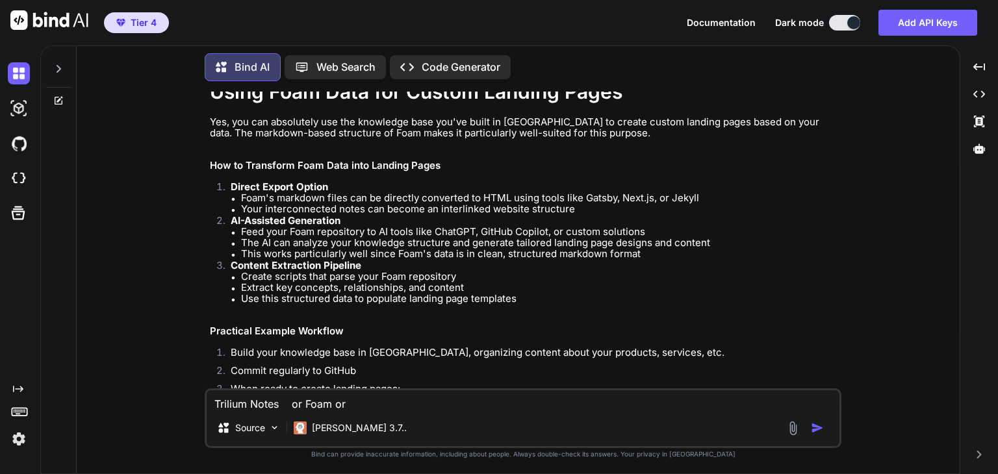
type textarea "Trilium Notes or Foam or"
type textarea "x"
type textarea "Trilium Notes or Foam or w"
type textarea "x"
type textarea "Trilium Notes or Foam or wh"
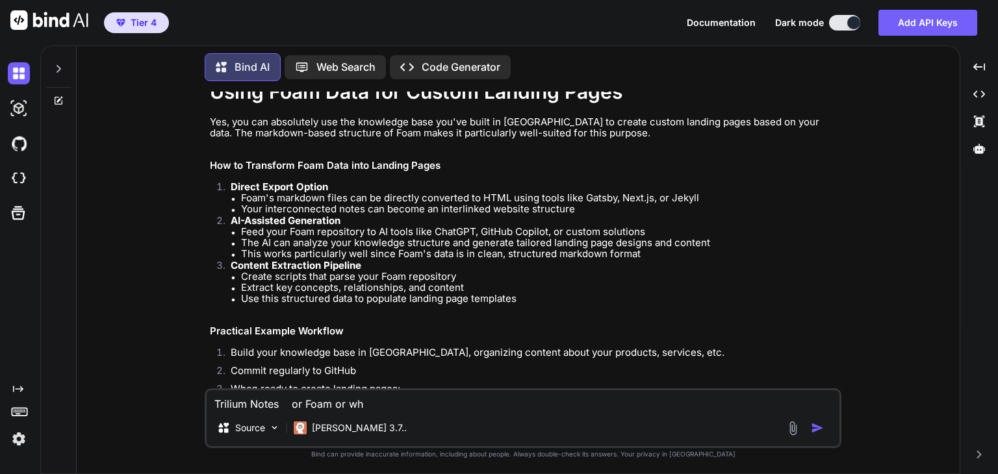
type textarea "x"
type textarea "Trilium Notes or Foam or whi"
type textarea "x"
type textarea "Trilium Notes or Foam or whic"
type textarea "x"
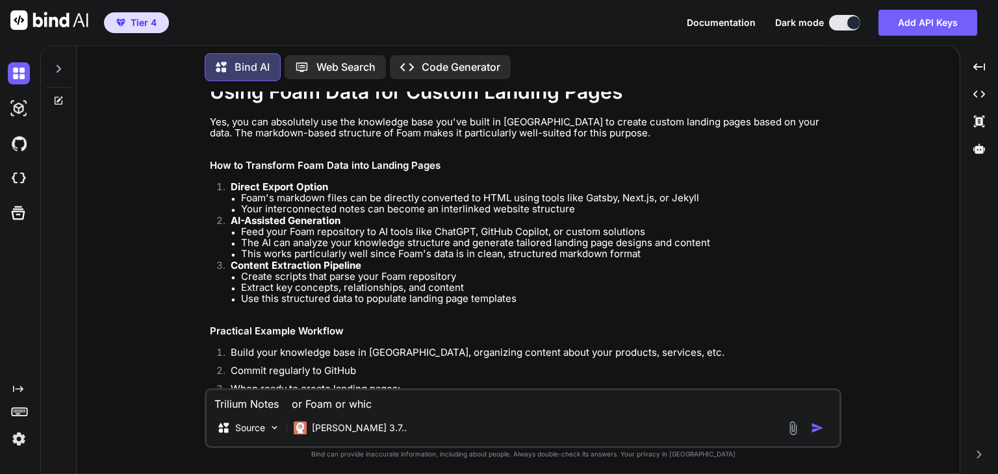
type textarea "Trilium Notes or Foam or which"
type textarea "x"
type textarea "Trilium Notes or Foam or which"
type textarea "x"
type textarea "Trilium Notes or Foam or which t"
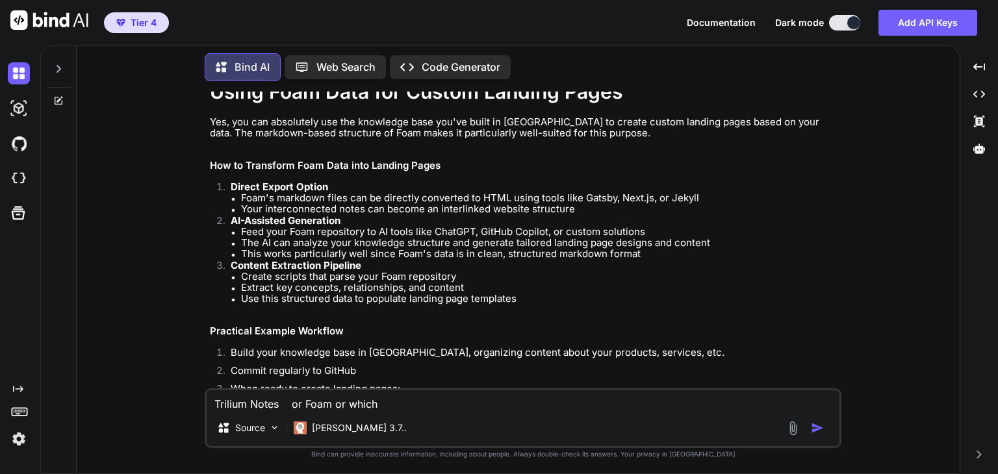
type textarea "x"
type textarea "Trilium Notes or Foam or which to"
type textarea "x"
type textarea "Trilium Notes or Foam or which too"
type textarea "x"
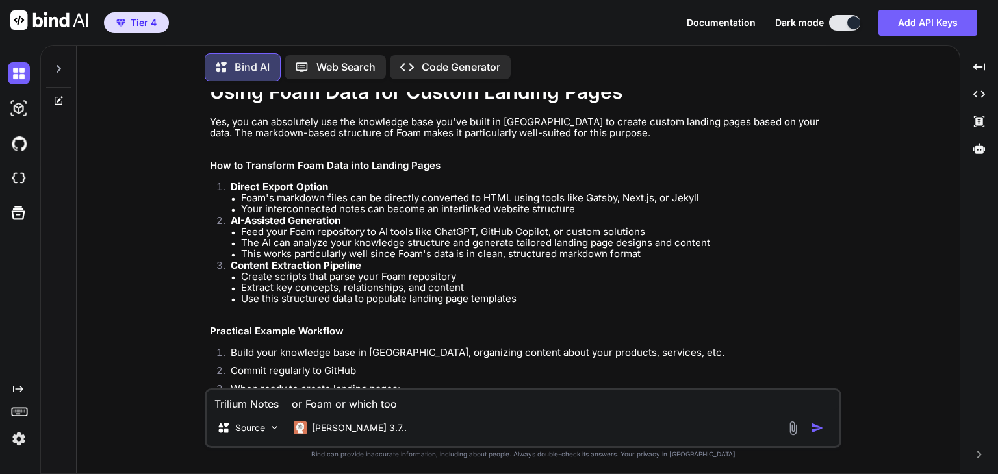
type textarea "Trilium Notes or Foam or which tool"
type textarea "x"
type textarea "Trilium Notes or Foam or which tool"
type textarea "x"
type textarea "Trilium Notes or Foam or which tool o"
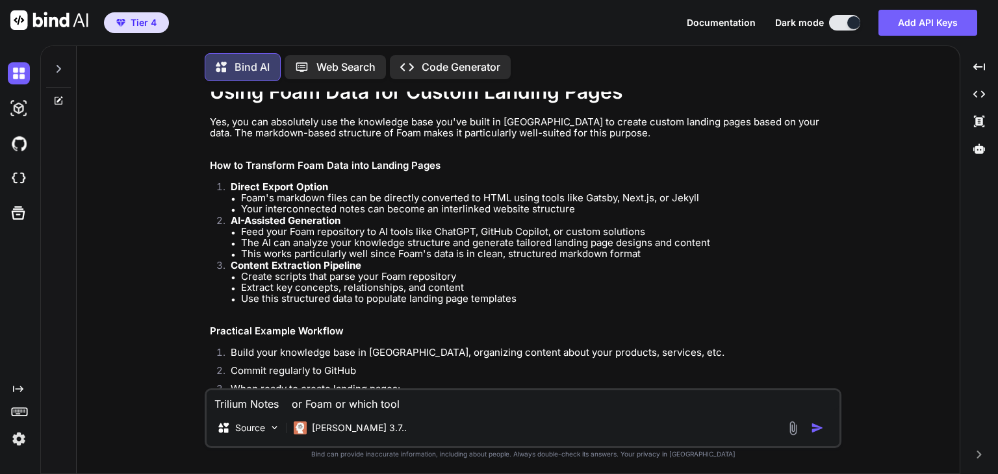
type textarea "x"
type textarea "Trilium Notes or Foam or which tool oi"
type textarea "x"
type textarea "Trilium Notes or Foam or which tool ois"
type textarea "x"
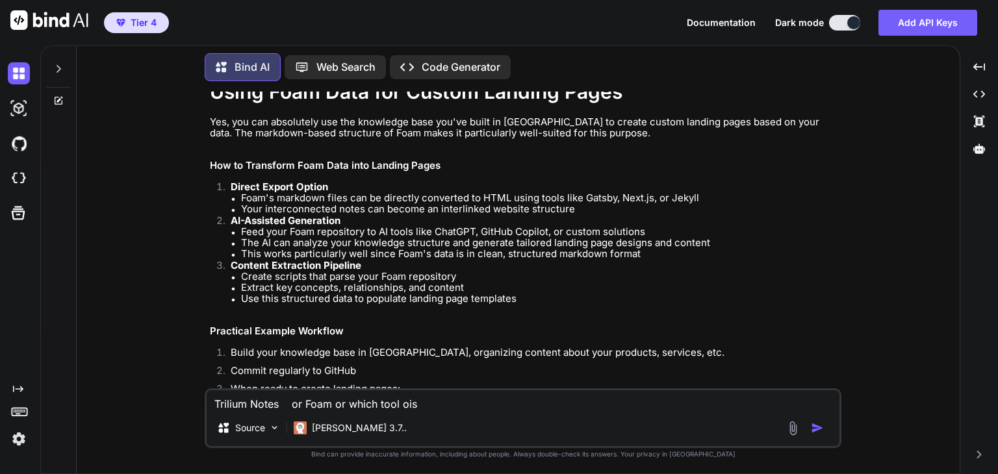
type textarea "Trilium Notes or Foam or which tool ois"
type textarea "x"
type textarea "Trilium Notes or Foam or which tool ois"
type textarea "x"
type textarea "Trilium Notes or Foam or which tool oi"
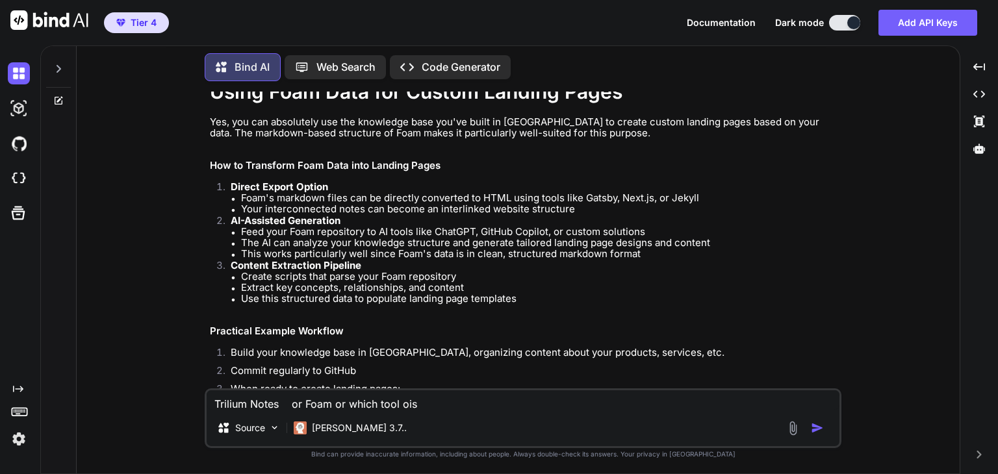
type textarea "x"
type textarea "Trilium Notes or Foam or which tool o"
type textarea "x"
type textarea "Trilium Notes or Foam or which tool"
type textarea "x"
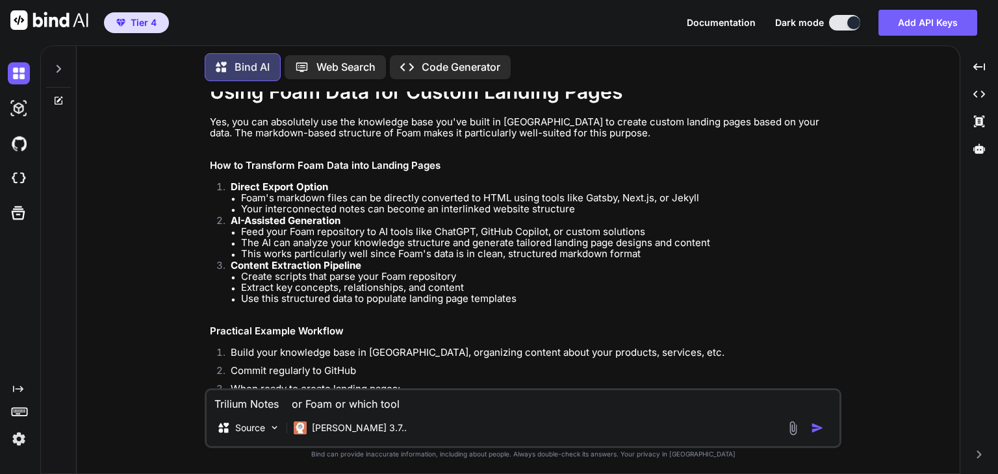
type textarea "Trilium Notes or Foam or which tool i"
type textarea "x"
type textarea "Trilium Notes or Foam or which tool is"
type textarea "x"
type textarea "Trilium Notes or Foam or which tool is"
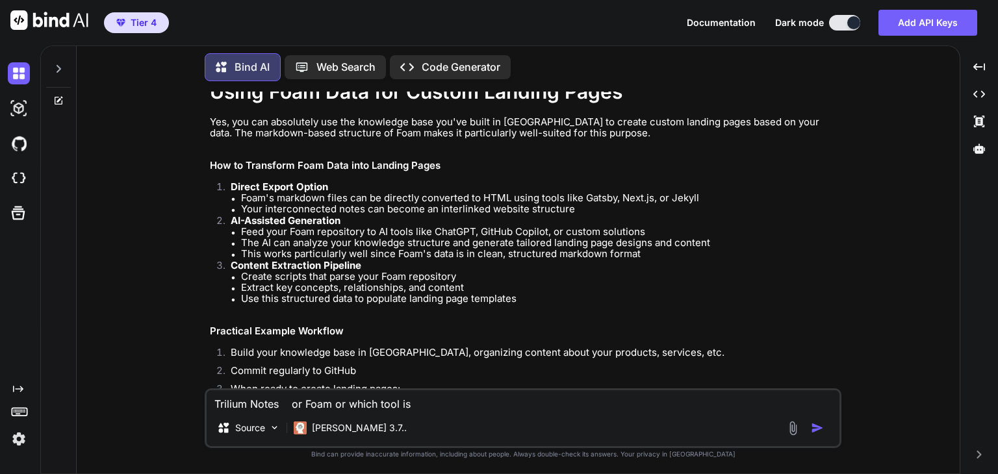
type textarea "x"
type textarea "Trilium Notes or Foam or which tool is b"
type textarea "x"
type textarea "Trilium Notes or Foam or which tool is be"
type textarea "x"
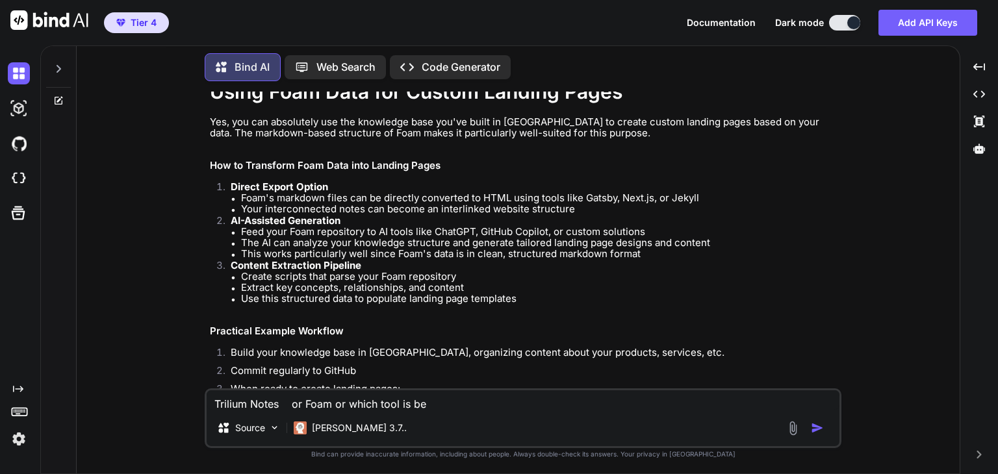
type textarea "Trilium Notes or Foam or which tool is bes"
type textarea "x"
type textarea "Trilium Notes or Foam or which tool is best"
type textarea "x"
type textarea "Trilium Notes or Foam or which tool is best"
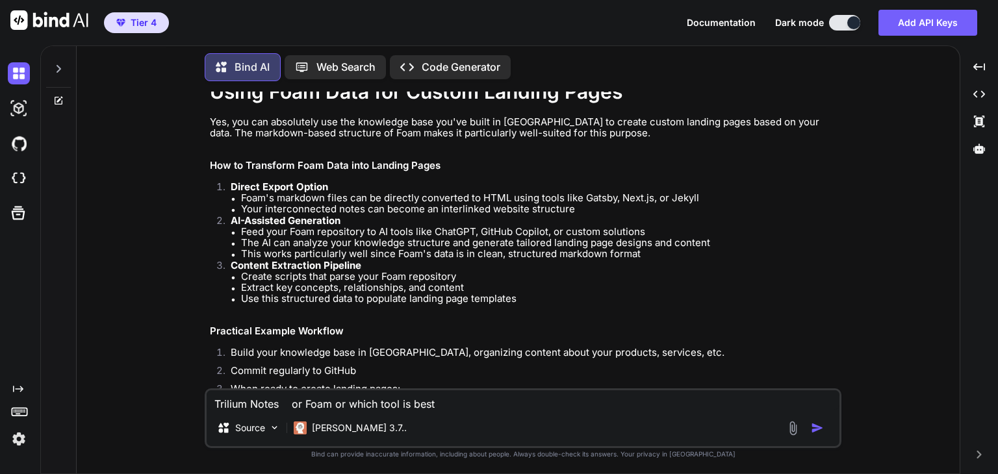
type textarea "x"
type textarea "Trilium Notes or Foam or which tool is best t"
type textarea "x"
type textarea "Trilium Notes or Foam or which tool is best to"
type textarea "x"
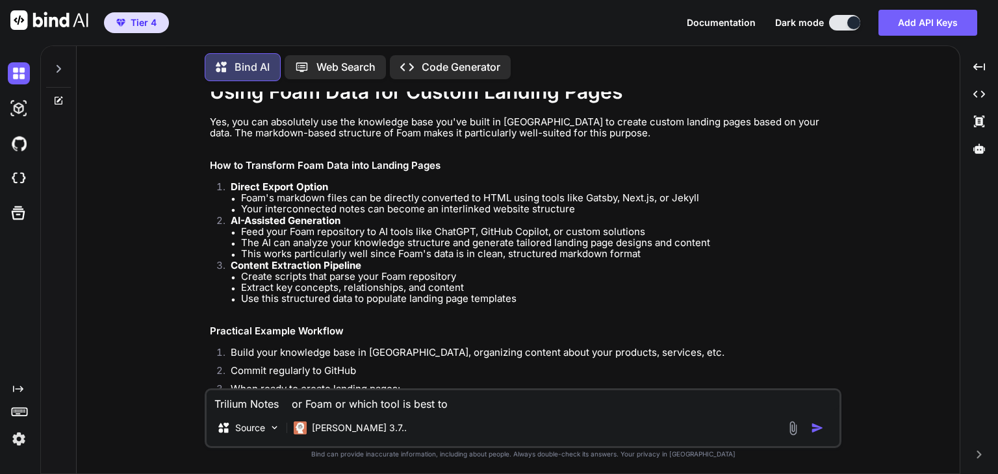
type textarea "Trilium Notes or Foam or which tool is best to"
type textarea "x"
type textarea "Trilium Notes or Foam or which tool is best to c"
type textarea "x"
type textarea "Trilium Notes or Foam or which tool is best to cr"
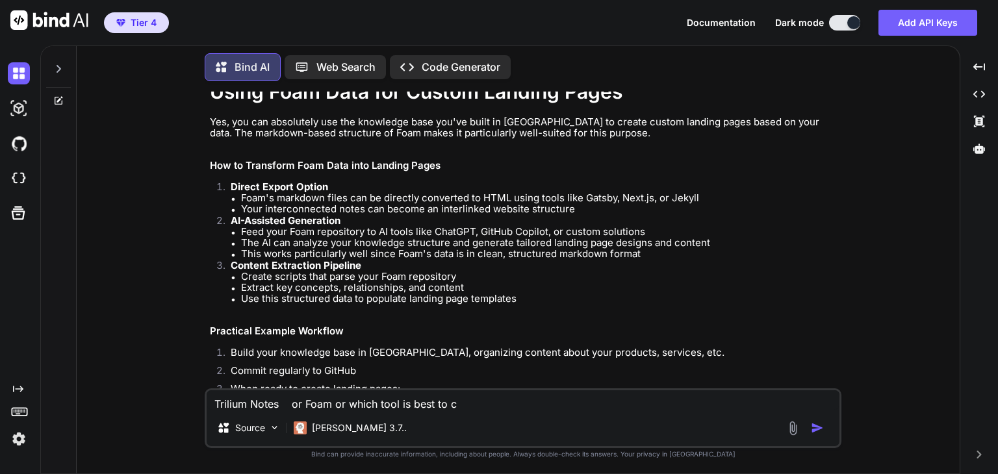
type textarea "x"
type textarea "Trilium Notes or Foam or which tool is best to cre"
type textarea "x"
type textarea "Trilium Notes or Foam or which tool is best to crea"
type textarea "x"
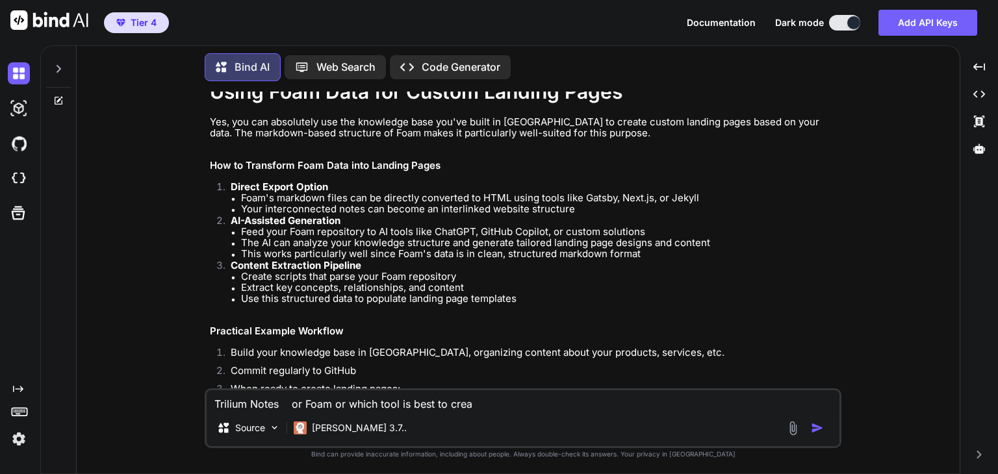
type textarea "Trilium Notes or Foam or which tool is best to creat"
type textarea "x"
type textarea "Trilium Notes or Foam or which tool is best to create"
type textarea "x"
type textarea "Trilium Notes or Foam or which tool is best to create"
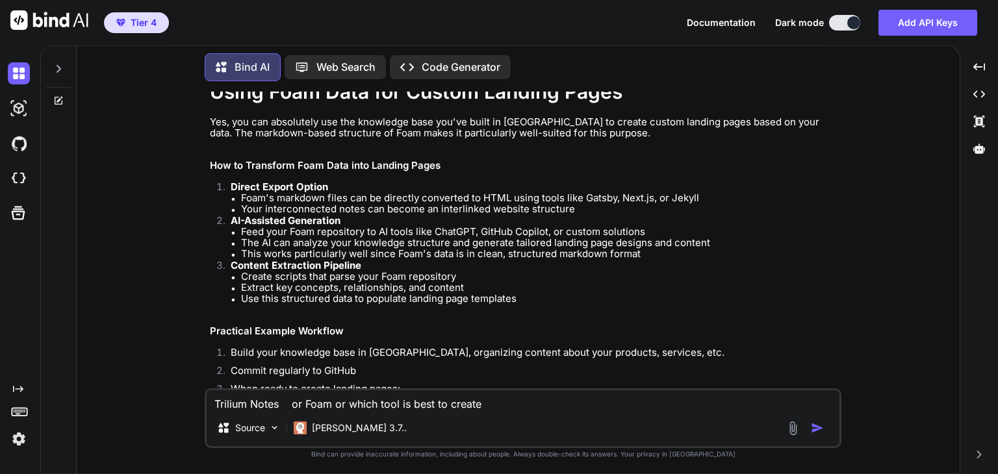
type textarea "x"
type textarea "Trilium Notes or Foam or which tool is best to create a"
type textarea "x"
type textarea "Trilium Notes or Foam or which tool is best to create a"
type textarea "x"
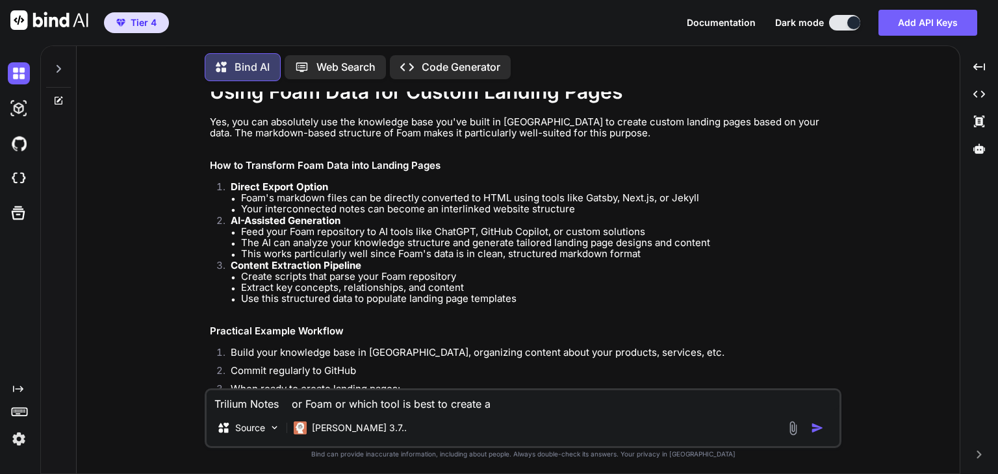
type textarea "Trilium Notes or Foam or which tool is best to create a k"
type textarea "x"
type textarea "Trilium Notes or Foam or which tool is best to create a kn"
type textarea "x"
type textarea "Trilium Notes or Foam or which tool is best to create a knw"
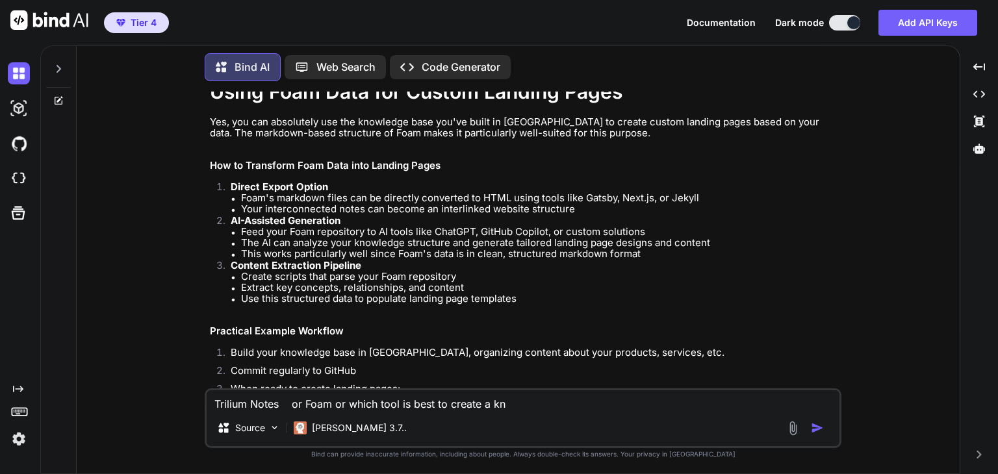
type textarea "x"
type textarea "Trilium Notes or Foam or which tool is best to create a kn"
type textarea "x"
type textarea "Trilium Notes or Foam or which tool is best to create a kno"
type textarea "x"
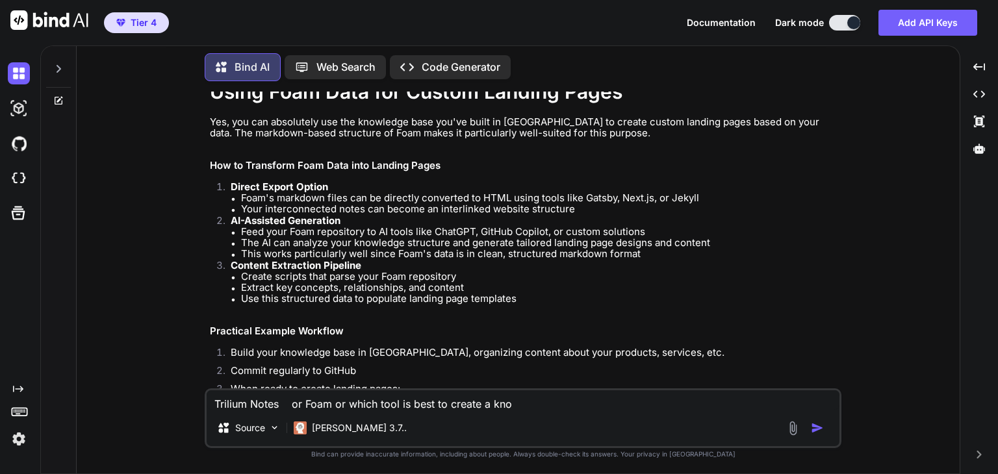
type textarea "Trilium Notes or Foam or which tool is best to create a know"
type textarea "x"
type textarea "Trilium Notes or Foam or which tool is best to create a know,"
type textarea "x"
type textarea "Trilium Notes or Foam or which tool is best to create a know"
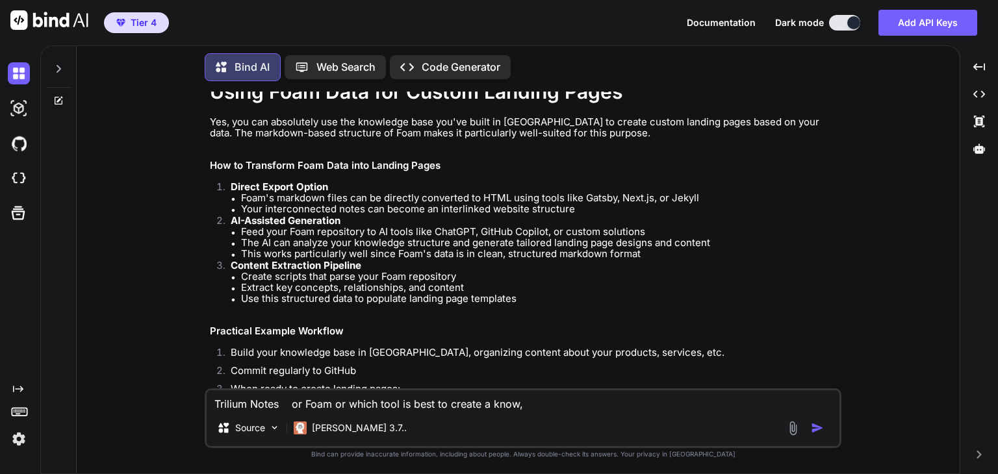
type textarea "x"
type textarea "Trilium Notes or Foam or which tool is best to create a knowl"
type textarea "x"
type textarea "Trilium Notes or Foam or which tool is best to create a knowle"
type textarea "x"
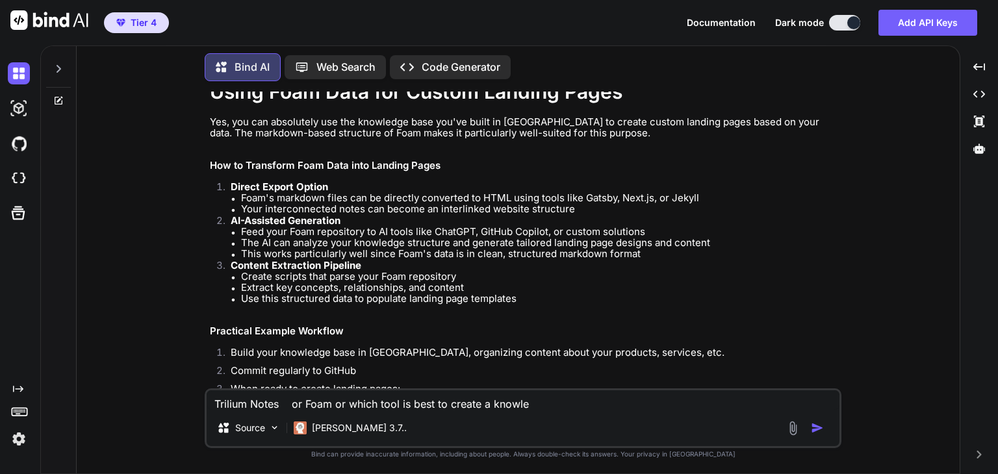
type textarea "Trilium Notes or Foam or which tool is best to create a knowled"
type textarea "x"
type textarea "Trilium Notes or Foam or which tool is best to create a knowledg"
type textarea "x"
type textarea "Trilium Notes or Foam or which tool is best to create a knowledge"
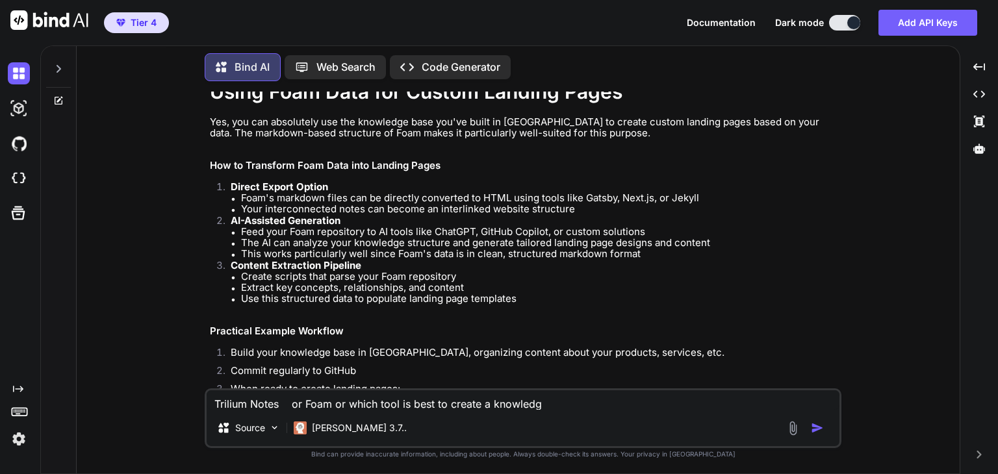
type textarea "x"
type textarea "Trilium Notes or Foam or which tool is best to create a knowledge"
type textarea "x"
type textarea "Trilium Notes or Foam or which tool is best to create a knowledge b"
type textarea "x"
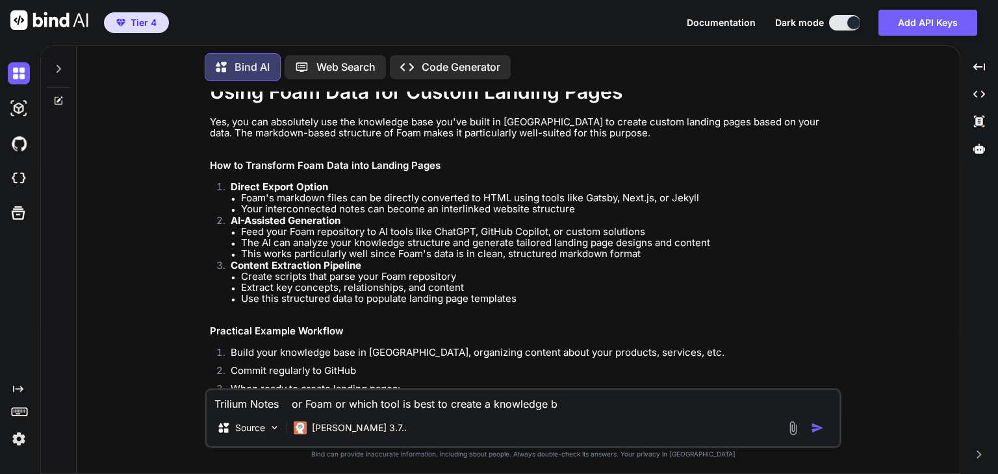
type textarea "Trilium Notes or Foam or which tool is best to create a knowledge ba"
type textarea "x"
type textarea "Trilium Notes or Foam or which tool is best to create a knowledge bas"
type textarea "x"
type textarea "Trilium Notes or Foam or which tool is best to create a knowledge base"
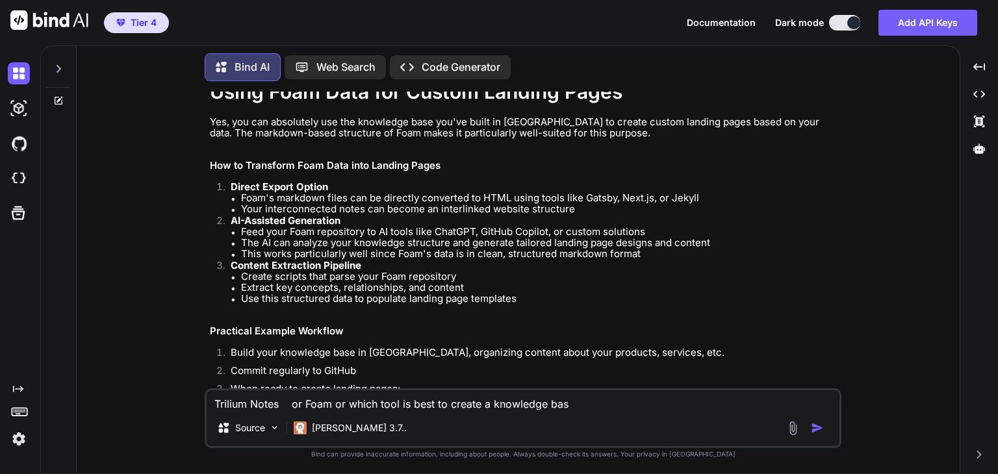
type textarea "x"
type textarea "Trilium Notes or Foam or which tool is best to create a knowledge base"
type textarea "x"
type textarea "Trilium Notes or Foam or which tool is best to create a knowledge base o"
type textarea "x"
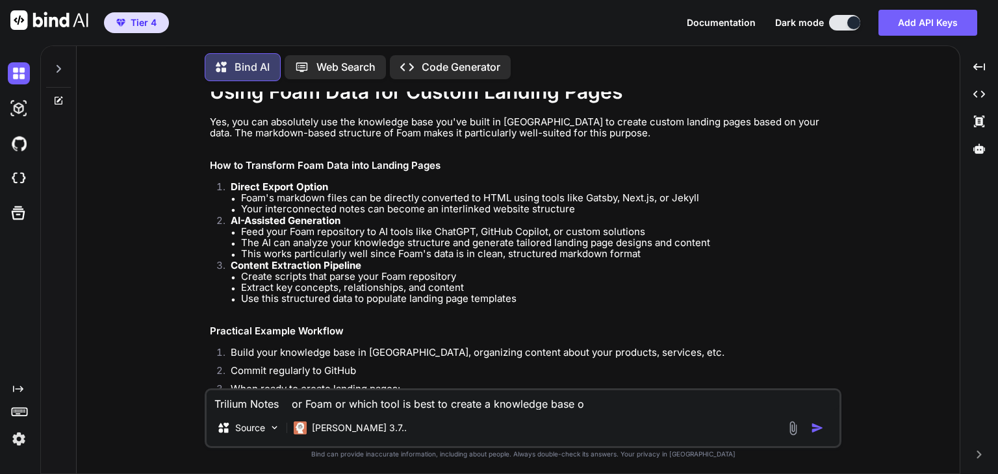
type textarea "Trilium Notes or Foam or which tool is best to create a knowledge base"
type textarea "x"
type textarea "Trilium Notes or Foam or which tool is best to create a knowledge base o"
type textarea "x"
type textarea "Trilium Notes or Foam or which tool is best to create a knowledge base or"
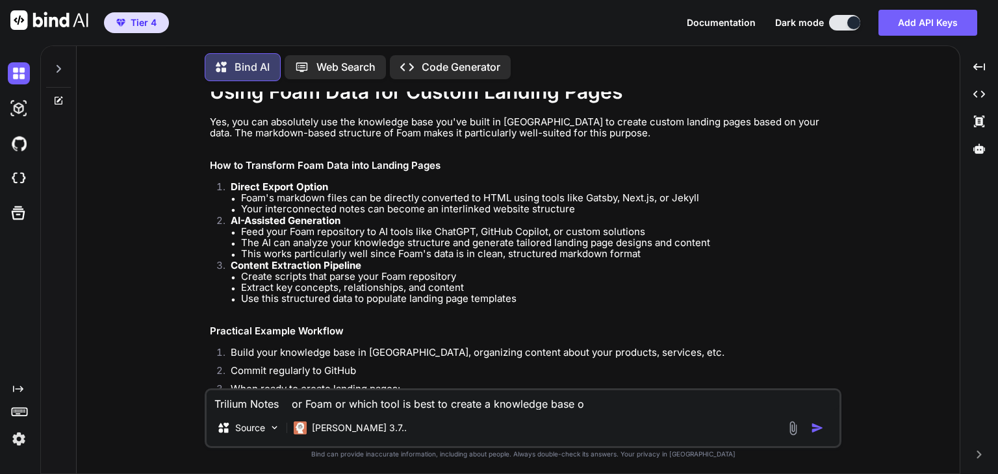
type textarea "x"
type textarea "Trilium Notes or Foam or which tool is best to create a knowledge base or"
type textarea "x"
type textarea "Trilium Notes or Foam or which tool is best to create a knowledge base or w"
type textarea "x"
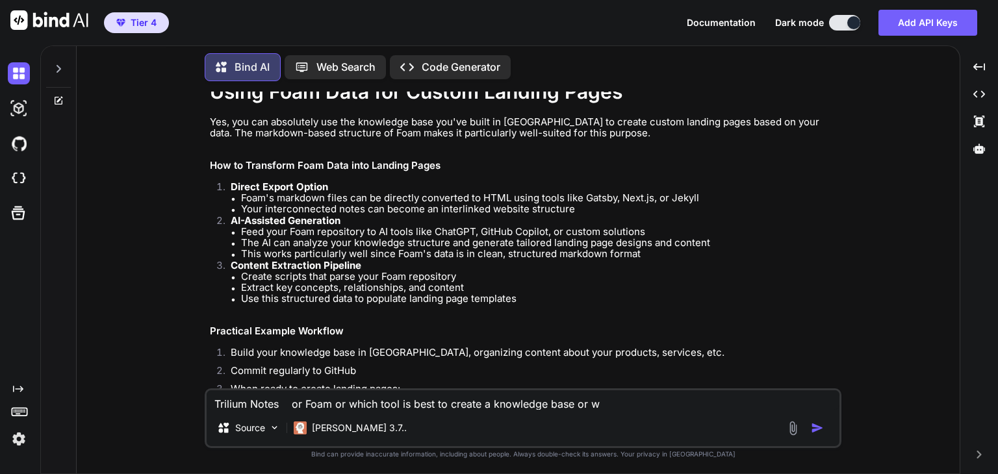
type textarea "Trilium Notes or Foam or which tool is best to create a knowledge base or wh"
type textarea "x"
type textarea "Trilium Notes or Foam or which tool is best to create a knowledge base or wha"
type textarea "x"
type textarea "Trilium Notes or Foam or which tool is best to create a knowledge base or what"
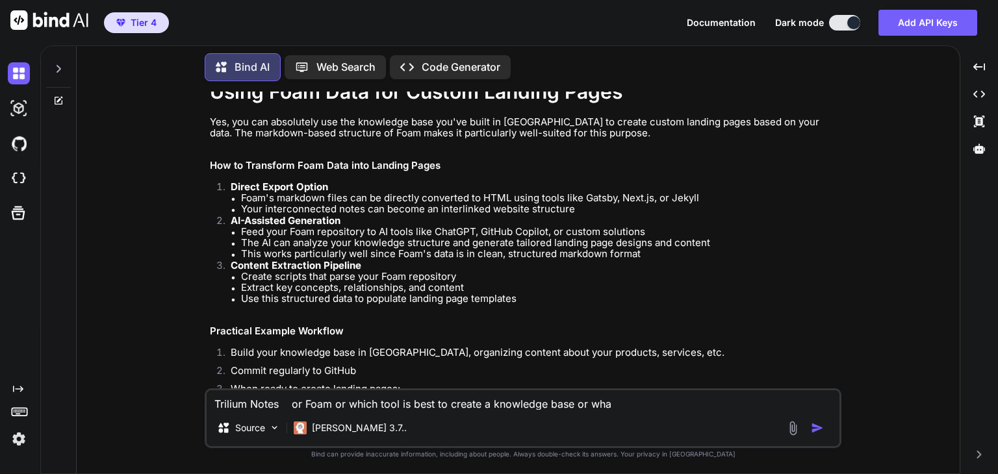
type textarea "x"
type textarea "Trilium Notes or Foam or which tool is best to create a knowledge base or what"
type textarea "x"
type textarea "Trilium Notes or Foam or which tool is best to create a knowledge base or what t"
type textarea "x"
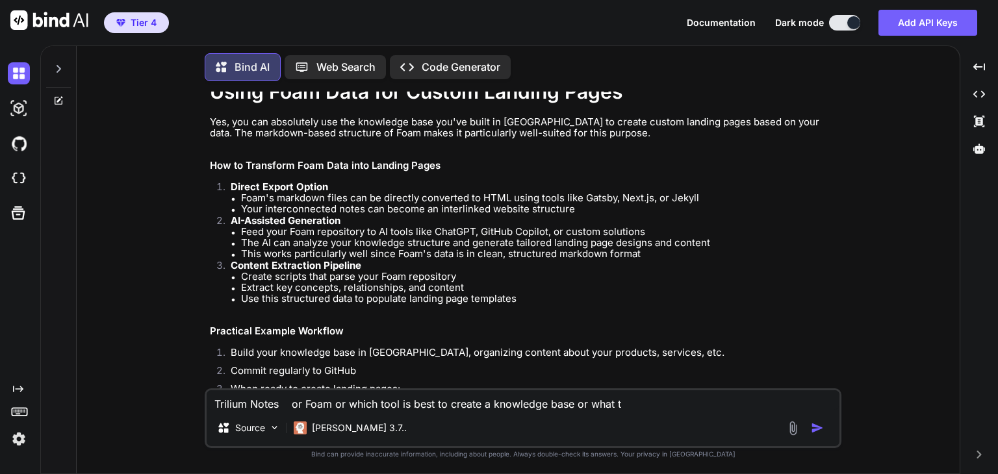
type textarea "Trilium Notes or Foam or which tool is best to create a knowledge base or what …"
type textarea "x"
type textarea "Trilium Notes or Foam or which tool is best to create a knowledge base or what …"
type textarea "x"
type textarea "Trilium Notes or Foam or which tool is best to create a knowledge base or what …"
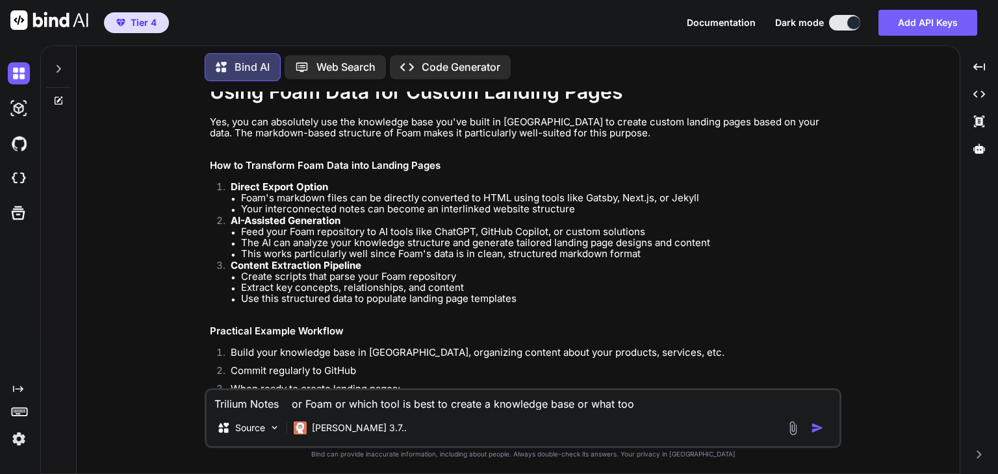
type textarea "x"
type textarea "Trilium Notes or Foam or which tool is best to create a knowledge base or what …"
type textarea "x"
type textarea "Trilium Notes or Foam or which tool is best to create a knowledge base or what …"
type textarea "x"
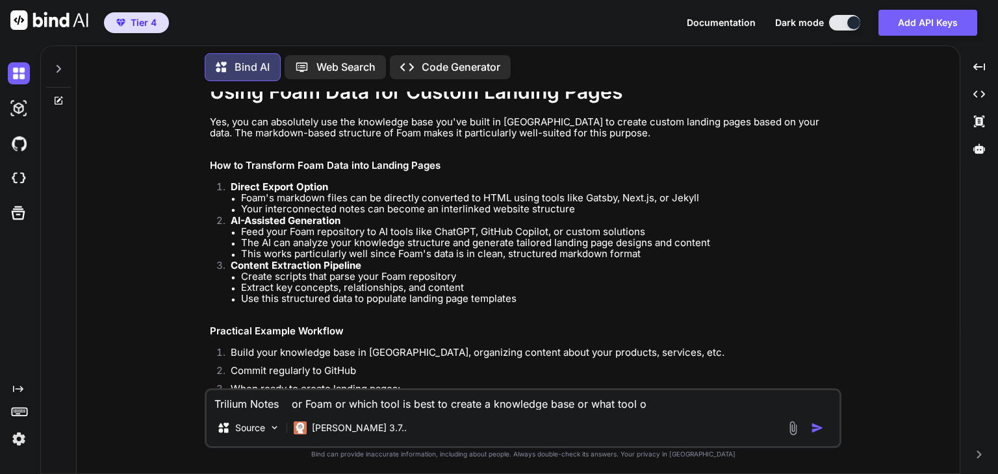
type textarea "Trilium Notes or Foam or which tool is best to create a knowledge base or what …"
type textarea "x"
type textarea "Trilium Notes or Foam or which tool is best to create a knowledge base or what …"
type textarea "x"
type textarea "Trilium Notes or Foam or which tool is best to create a knowledge base or what …"
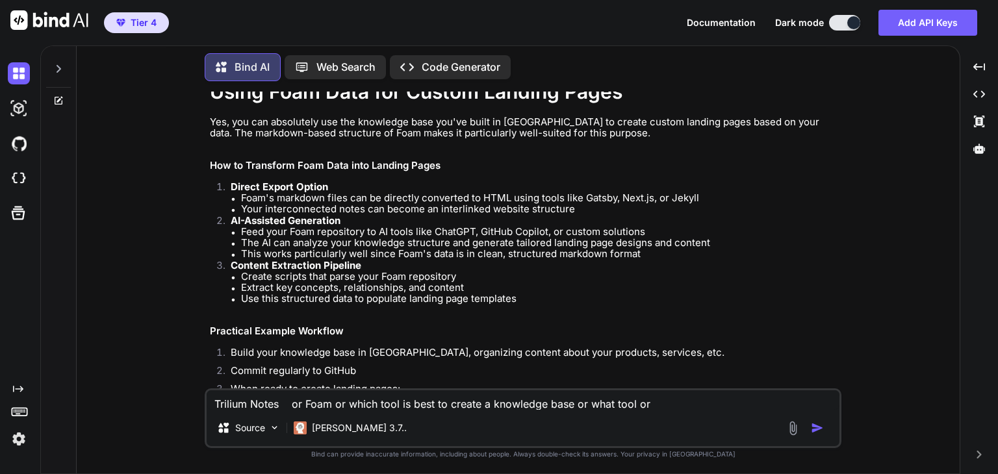
type textarea "x"
type textarea "Trilium Notes or Foam or which tool is best to create a knowledge base or what …"
type textarea "x"
type textarea "Trilium Notes or Foam or which tool is best to create a knowledge base or what …"
type textarea "x"
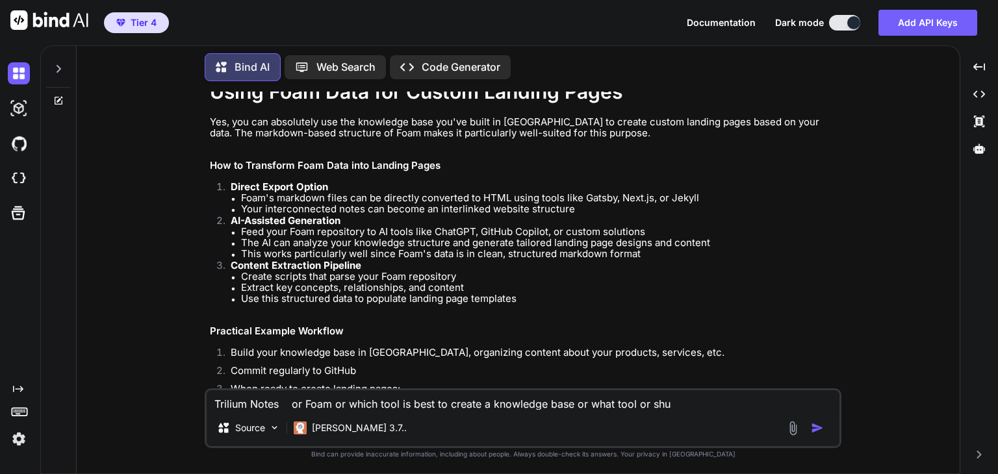
type textarea "Trilium Notes or Foam or which tool is best to create a knowledge base or what …"
type textarea "x"
type textarea "Trilium Notes or Foam or which tool is best to create a knowledge base or what …"
type textarea "x"
type textarea "Trilium Notes or Foam or which tool is best to create a knowledge base or what …"
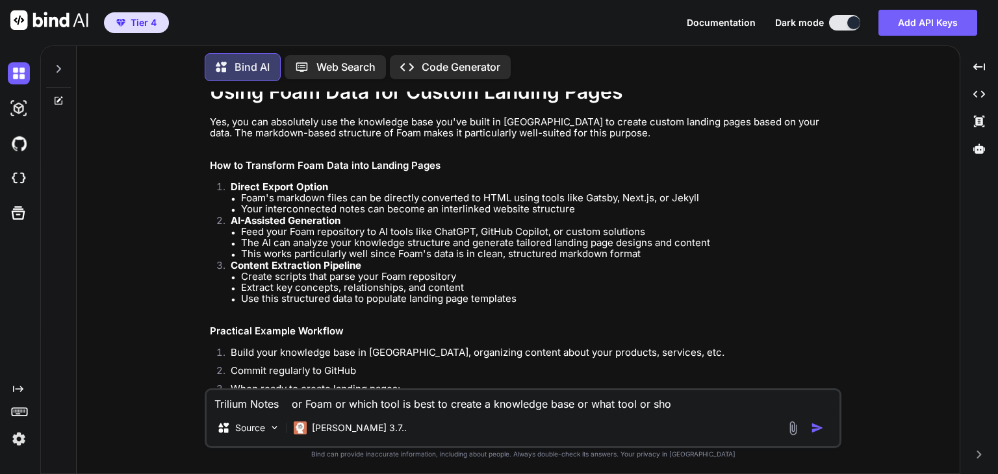
type textarea "x"
type textarea "Trilium Notes or Foam or which tool is best to create a knowledge base or what …"
type textarea "x"
type textarea "Trilium Notes or Foam or which tool is best to create a knowledge base or what …"
type textarea "x"
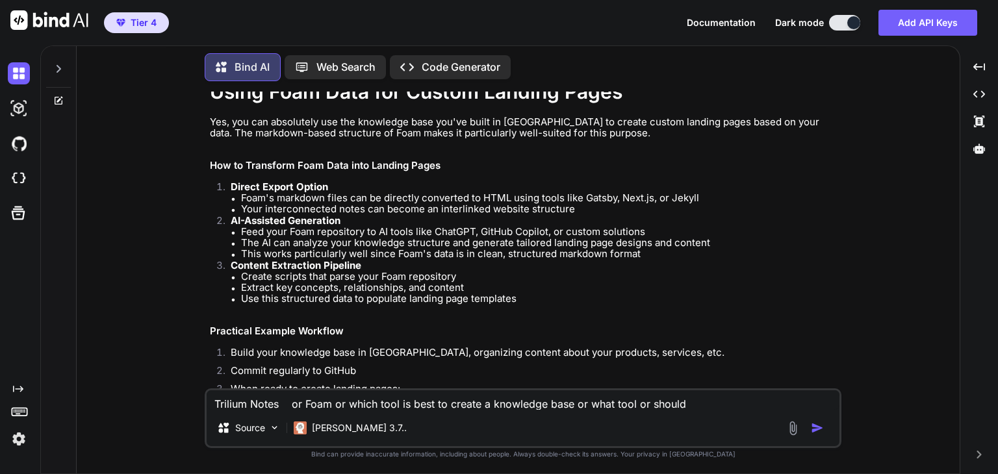
type textarea "Trilium Notes or Foam or which tool is best to create a knowledge base or what …"
type textarea "x"
type textarea "Trilium Notes or Foam or which tool is best to create a knowledge base or what …"
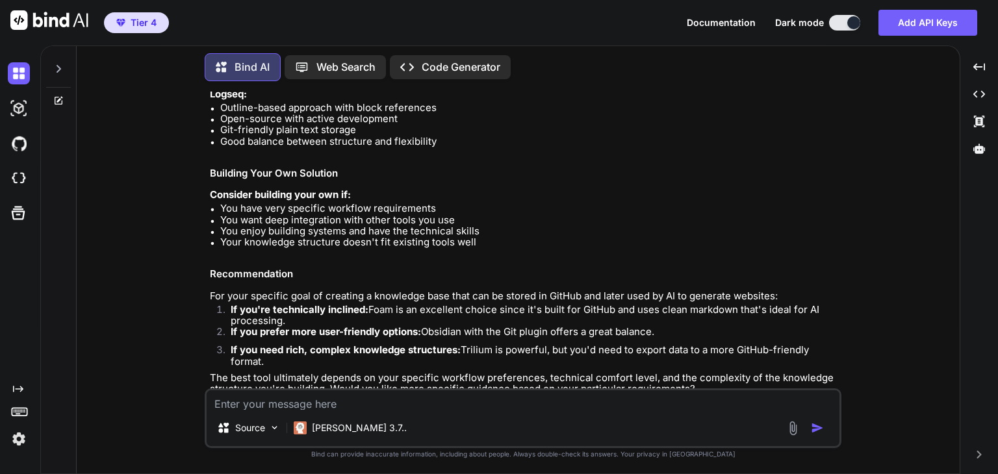
scroll to position [2222, 0]
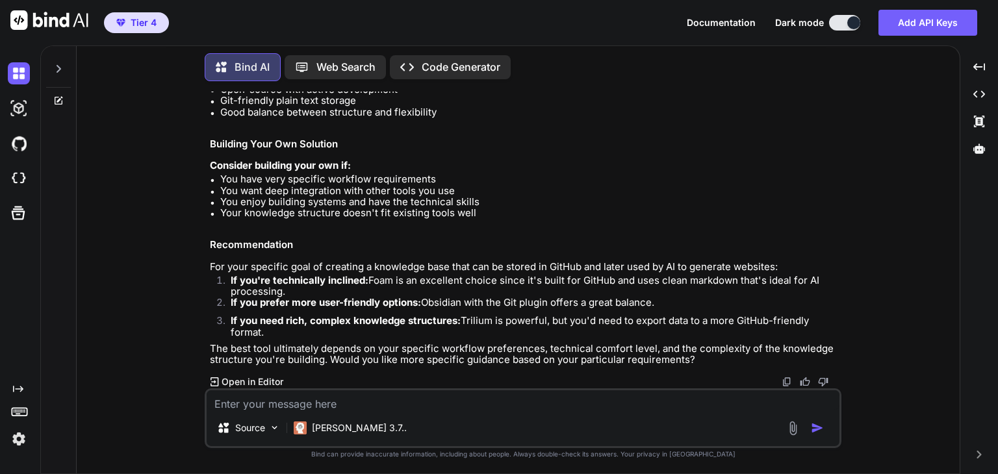
click at [361, 398] on textarea at bounding box center [523, 399] width 633 height 19
click at [364, 401] on textarea at bounding box center [523, 399] width 633 height 19
click at [364, 403] on textarea at bounding box center [523, 399] width 633 height 19
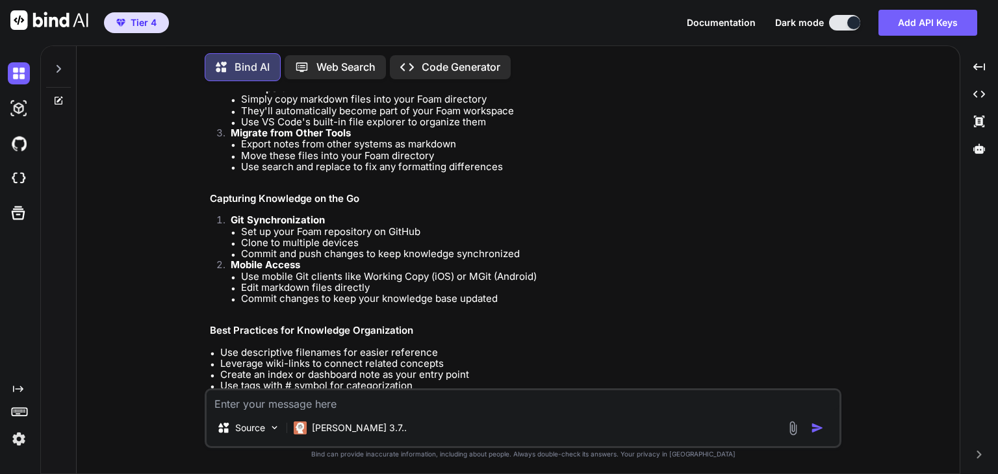
scroll to position [2997, 0]
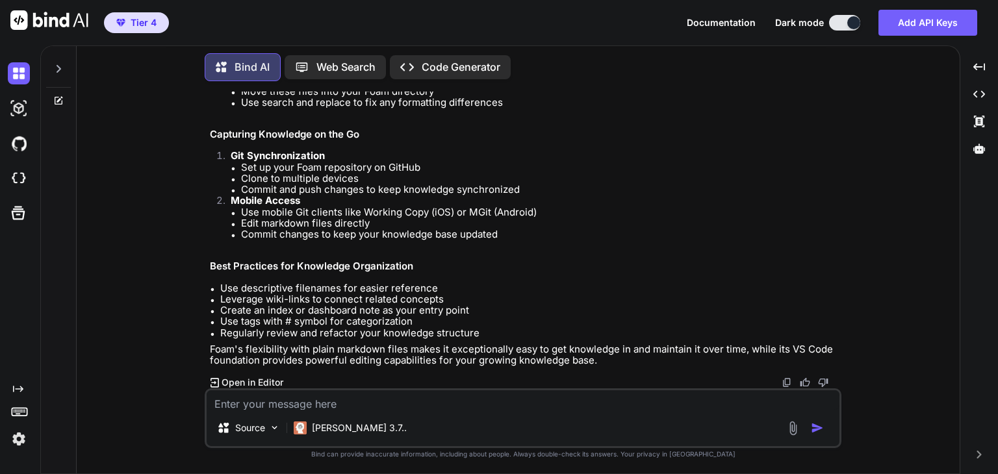
click at [439, 400] on textarea at bounding box center [523, 399] width 633 height 19
click at [442, 400] on textarea at bounding box center [523, 399] width 633 height 19
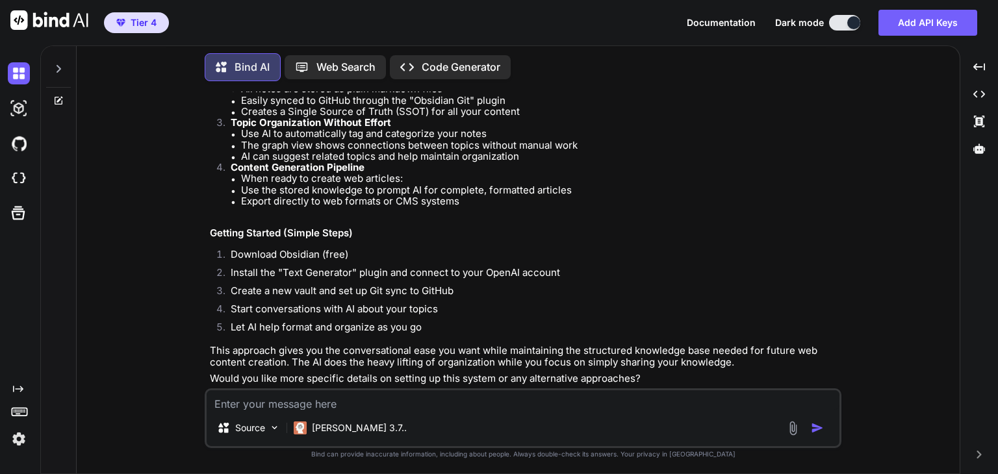
scroll to position [3618, 0]
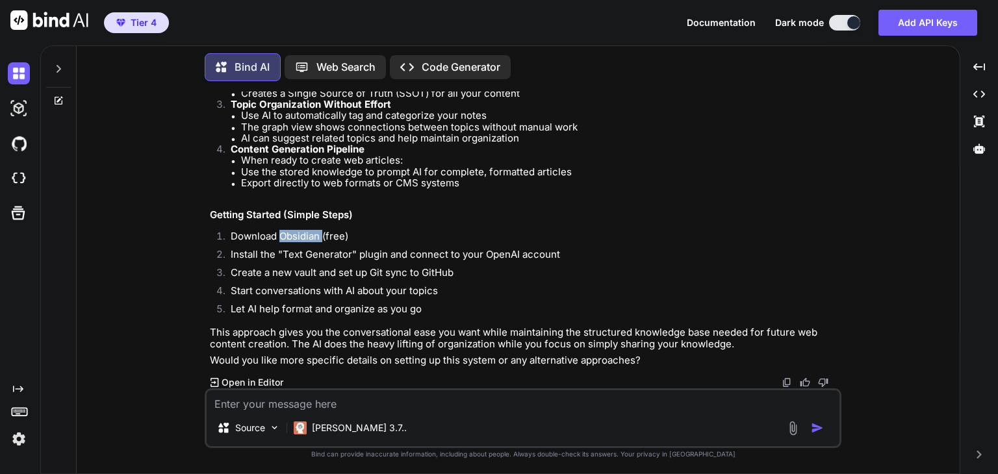
drag, startPoint x: 282, startPoint y: 235, endPoint x: 322, endPoint y: 234, distance: 40.3
click at [322, 234] on li "Download Obsidian (free)" at bounding box center [529, 240] width 619 height 18
copy li "Obsidian"
